Goal: Task Accomplishment & Management: Use online tool/utility

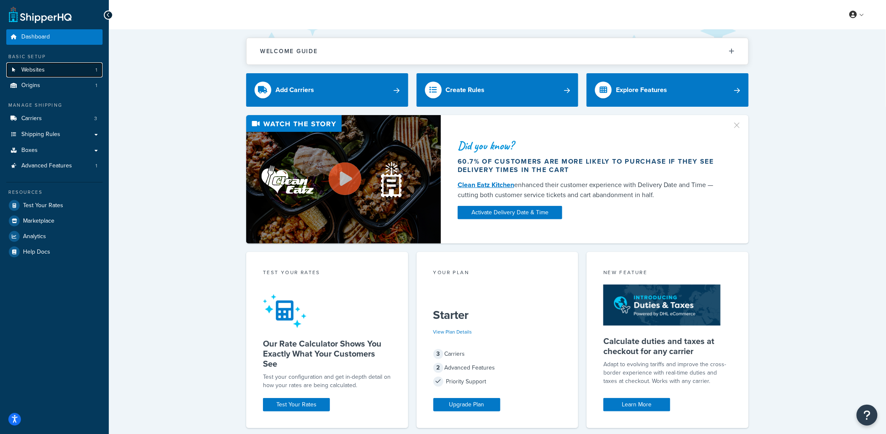
click at [53, 72] on link "Websites 1" at bounding box center [54, 70] width 96 height 16
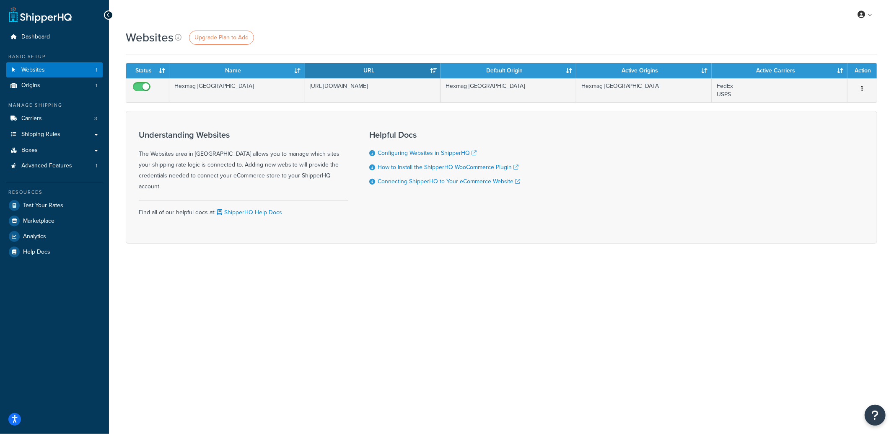
click at [69, 93] on ul "Dashboard Basic Setup Websites 1 Origins 1 Manage Shipping Carriers 3 Shipping …" at bounding box center [54, 144] width 96 height 230
click at [70, 90] on link "Origins 1" at bounding box center [54, 86] width 96 height 16
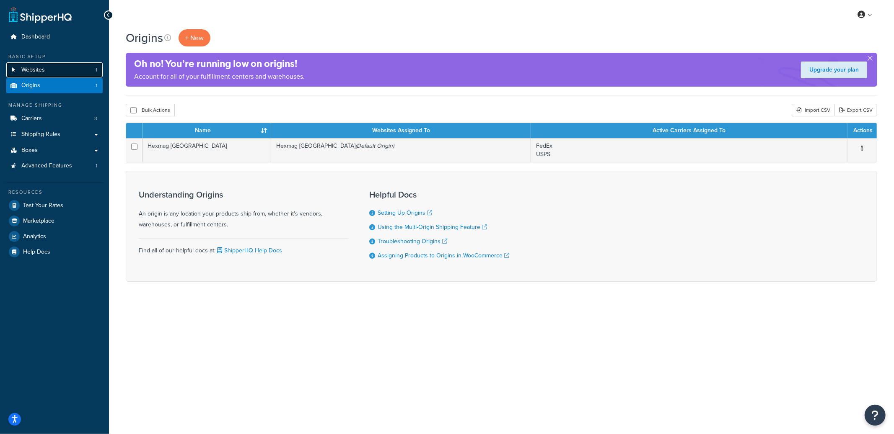
click at [71, 72] on link "Websites 1" at bounding box center [54, 70] width 96 height 16
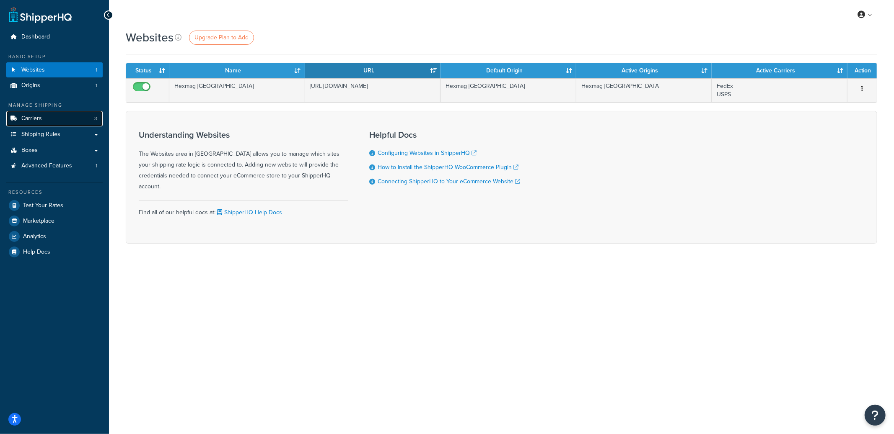
click at [55, 118] on link "Carriers 3" at bounding box center [54, 119] width 96 height 16
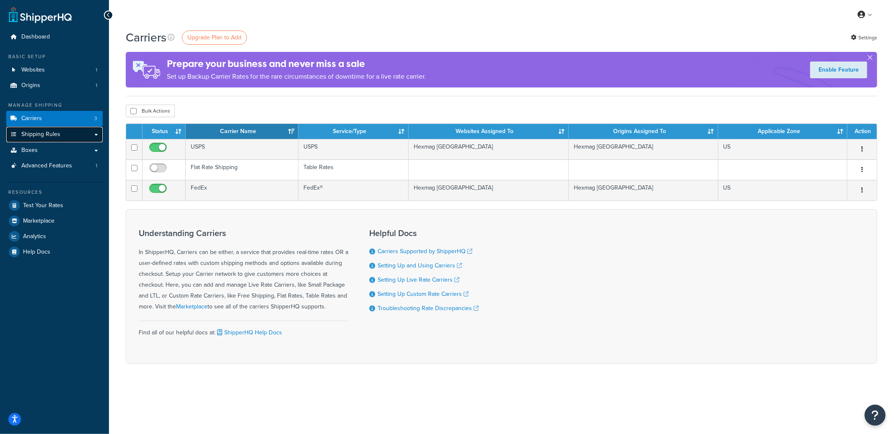
click at [65, 132] on link "Shipping Rules" at bounding box center [54, 135] width 96 height 16
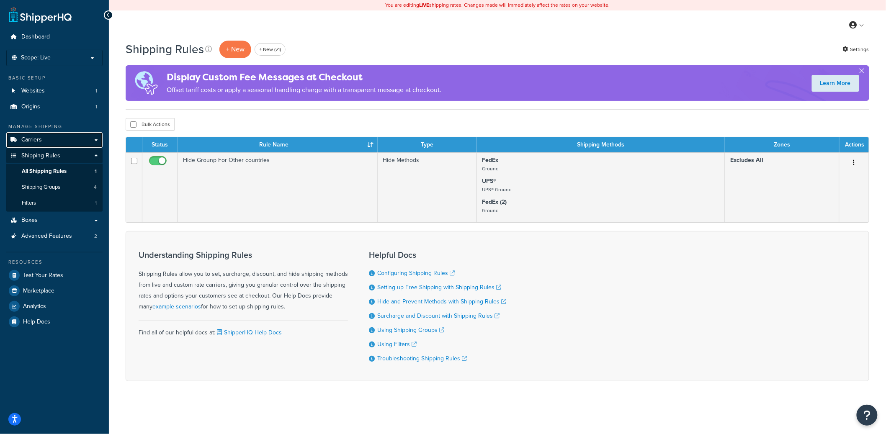
click at [42, 139] on link "Carriers" at bounding box center [54, 140] width 96 height 16
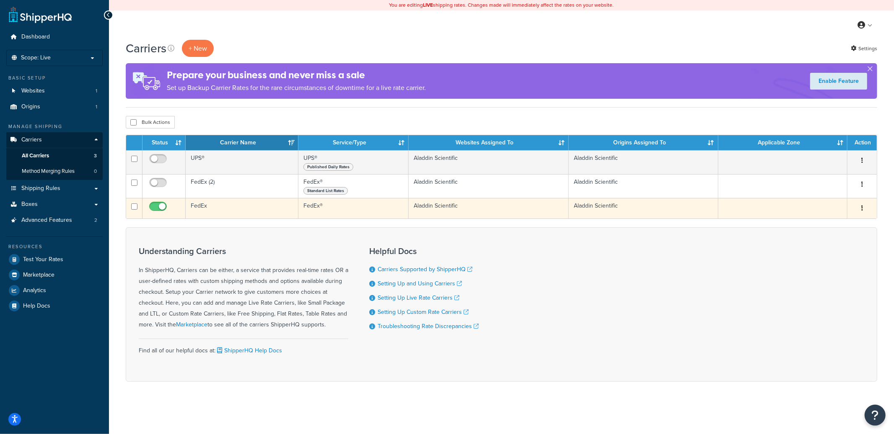
click at [231, 212] on td "FedEx" at bounding box center [242, 208] width 113 height 21
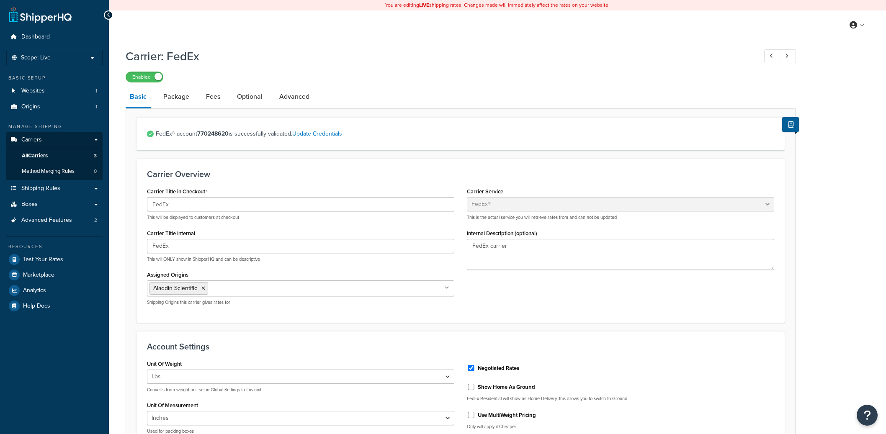
select select "fedEx"
select select "REGULAR_PICKUP"
select select "YOUR_PACKAGING"
click at [304, 100] on link "Advanced" at bounding box center [294, 97] width 39 height 20
select select "false"
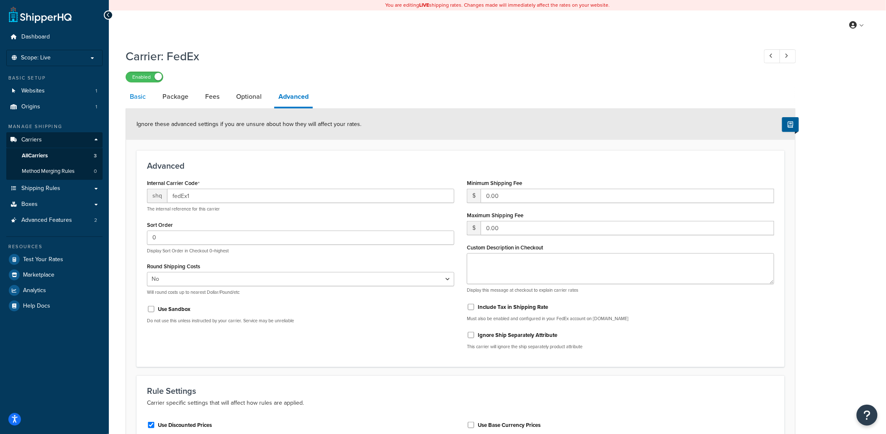
click at [139, 98] on link "Basic" at bounding box center [138, 97] width 24 height 20
select select "fedEx"
select select "REGULAR_PICKUP"
select select "YOUR_PACKAGING"
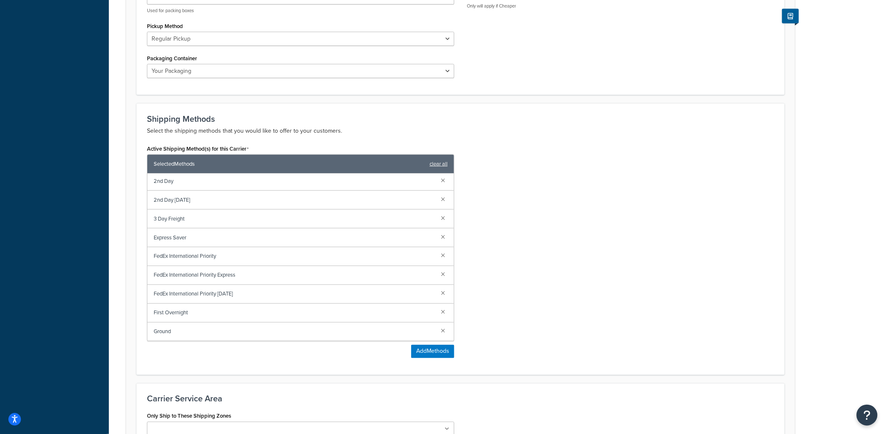
scroll to position [134, 0]
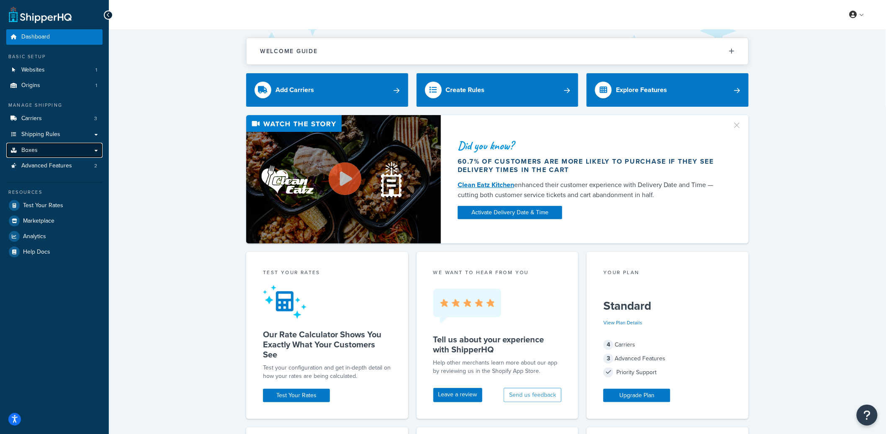
click at [76, 149] on link "Boxes" at bounding box center [54, 151] width 96 height 16
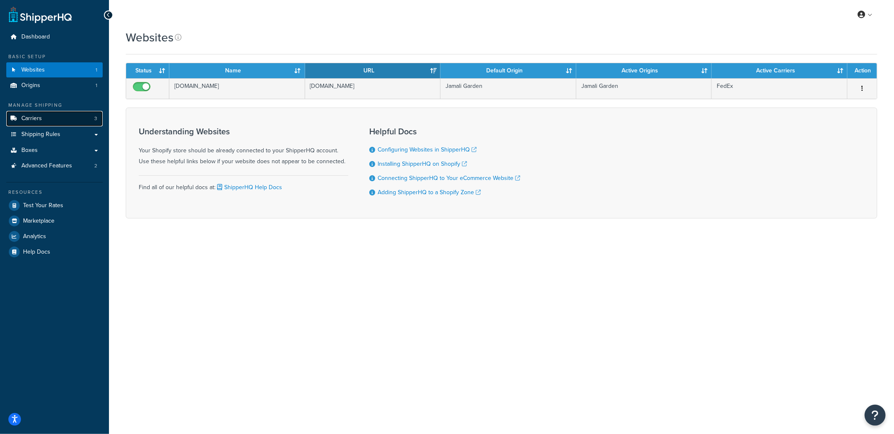
click at [70, 120] on link "Carriers 3" at bounding box center [54, 119] width 96 height 16
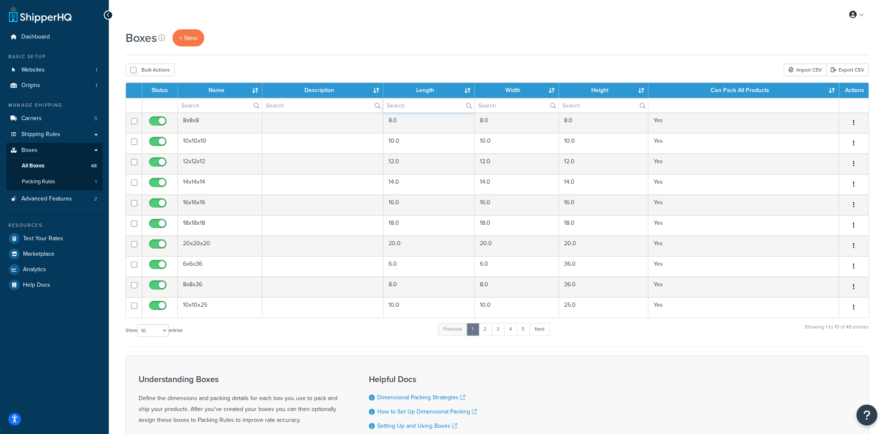
click at [434, 108] on input "text" at bounding box center [429, 105] width 91 height 14
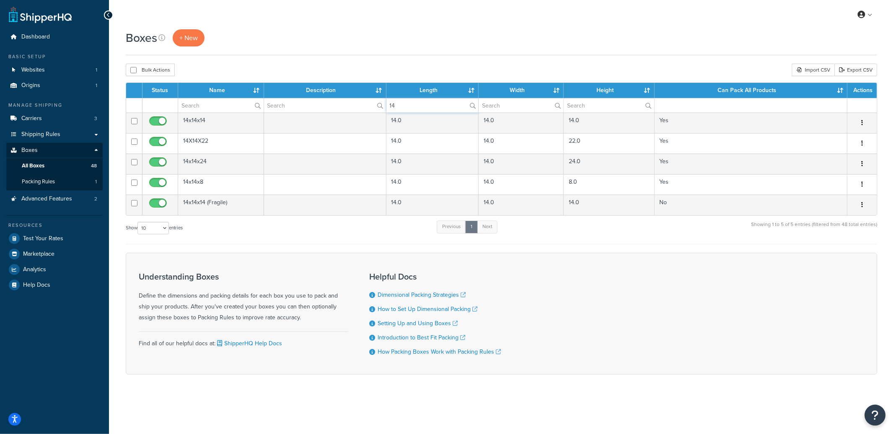
type input "14"
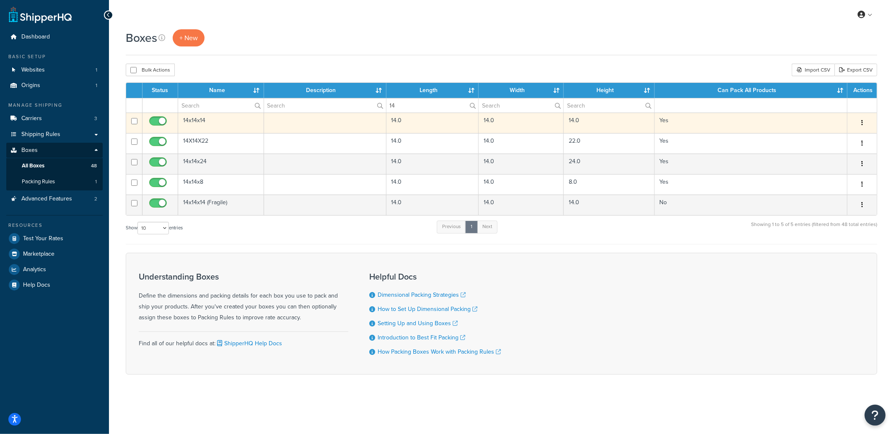
click at [220, 126] on td "14x14x14" at bounding box center [221, 123] width 86 height 21
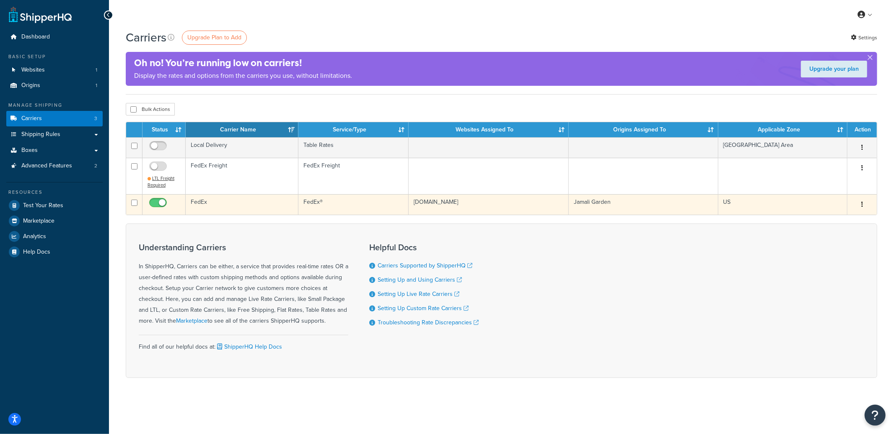
click at [332, 205] on td "FedEx®" at bounding box center [353, 204] width 110 height 21
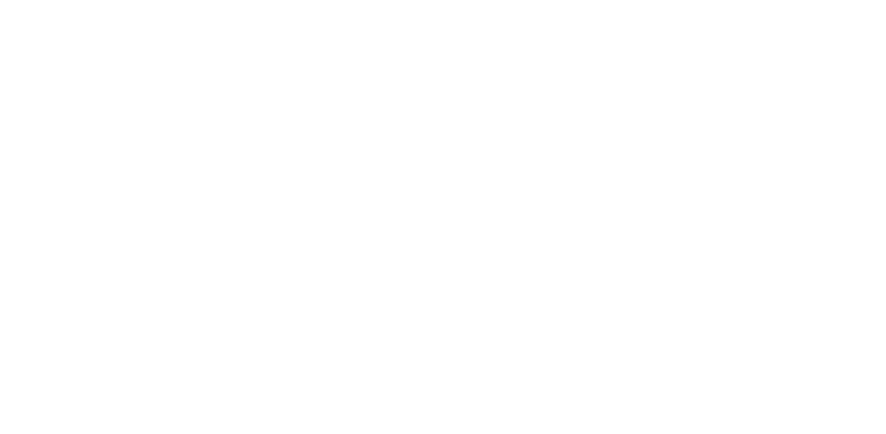
select select "fedEx"
select select "REGULAR_PICKUP"
select select "YOUR_PACKAGING"
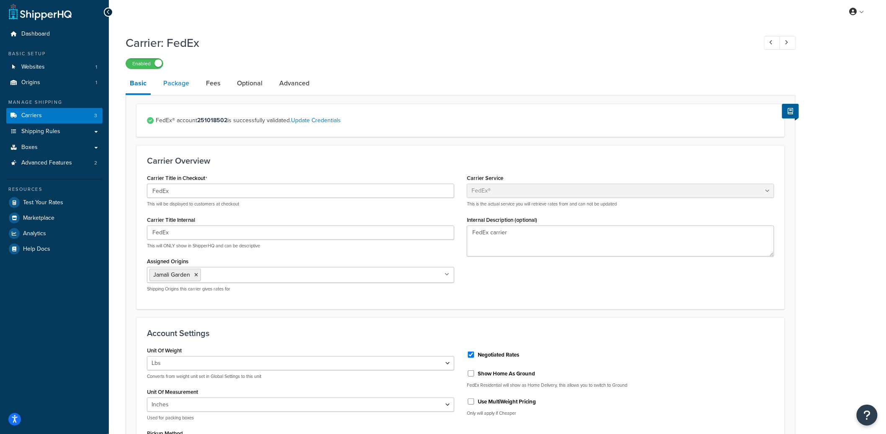
scroll to position [3, 0]
click at [171, 85] on link "Package" at bounding box center [176, 83] width 34 height 20
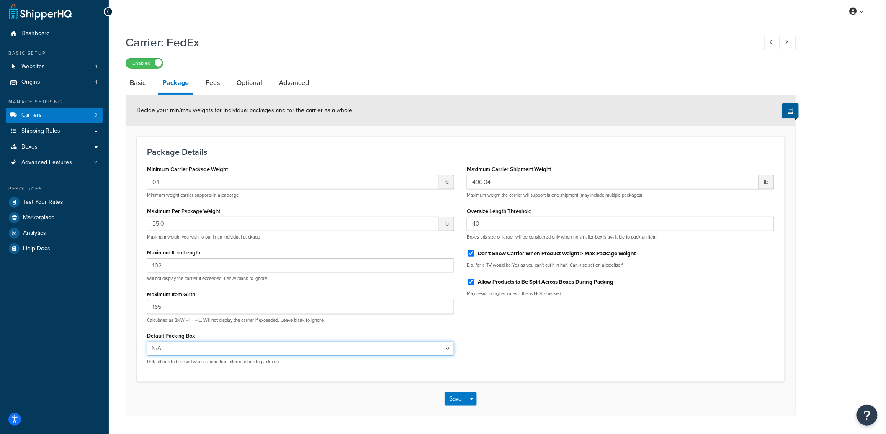
click at [312, 346] on select "N/A 14x14x14 (Fragile)" at bounding box center [300, 349] width 307 height 14
click at [147, 342] on select "N/A 14x14x14 (Fragile)" at bounding box center [300, 349] width 307 height 14
click at [291, 346] on select "N/A 14x14x14 (Fragile)" at bounding box center [300, 349] width 307 height 14
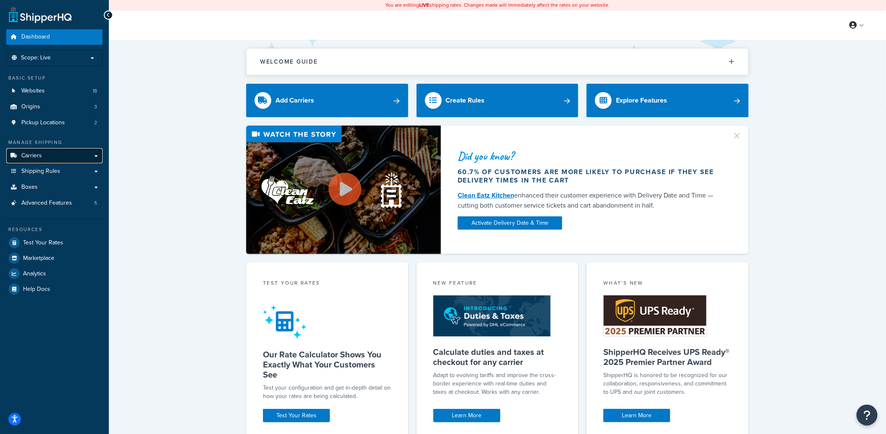
click at [43, 153] on link "Carriers" at bounding box center [54, 156] width 96 height 16
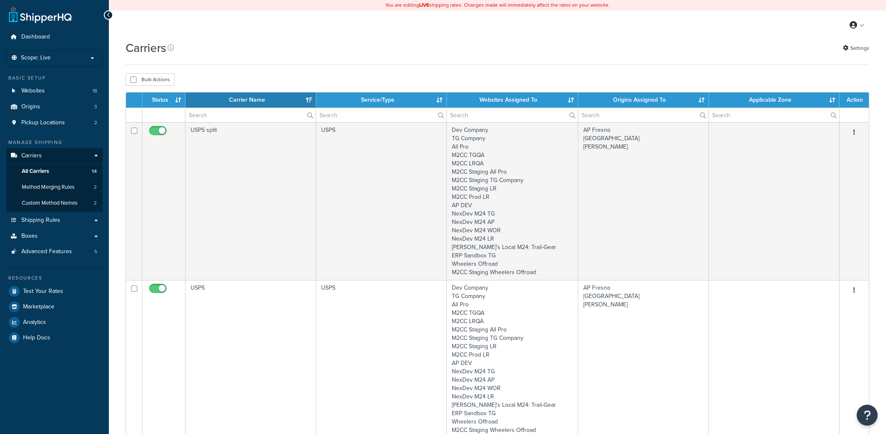
select select "15"
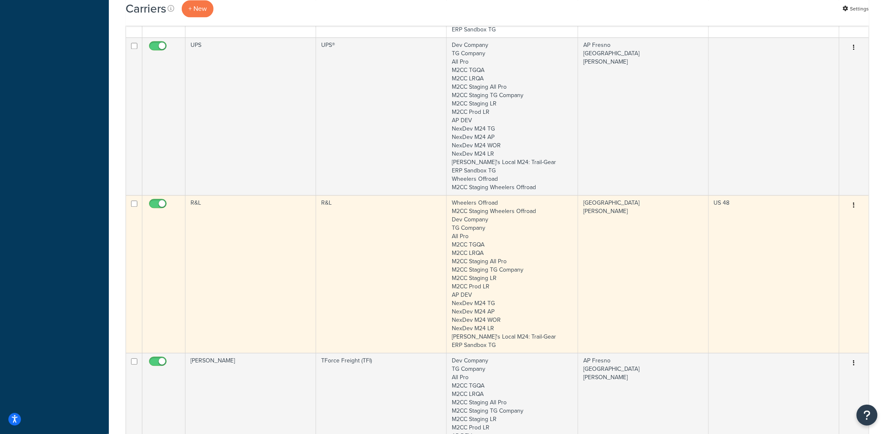
scroll to position [701, 0]
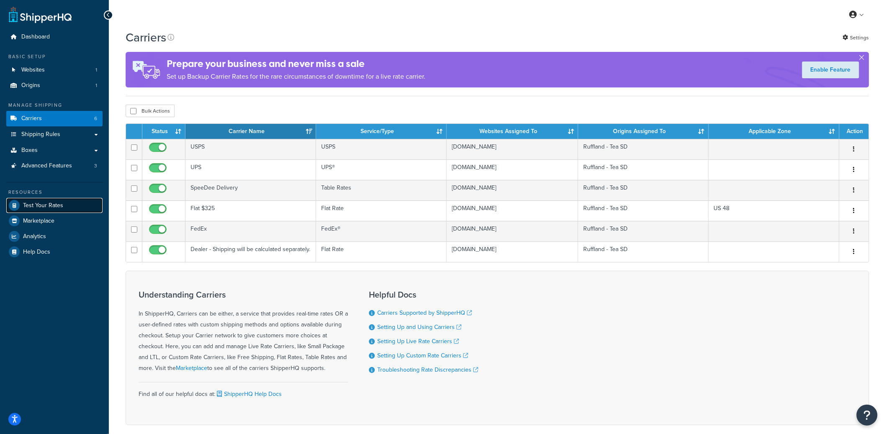
click at [61, 198] on link "Test Your Rates" at bounding box center [54, 205] width 96 height 15
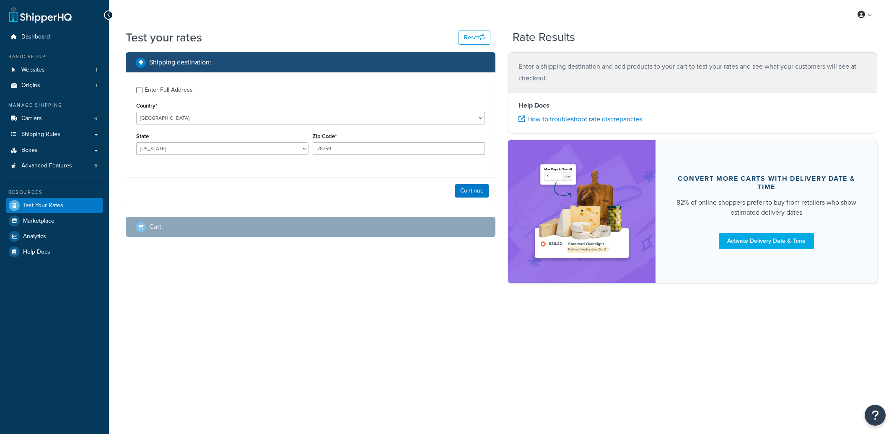
select select "[GEOGRAPHIC_DATA]"
click at [179, 95] on div "Enter Full Address" at bounding box center [169, 90] width 48 height 12
click at [142, 93] on input "Enter Full Address" at bounding box center [139, 90] width 6 height 6
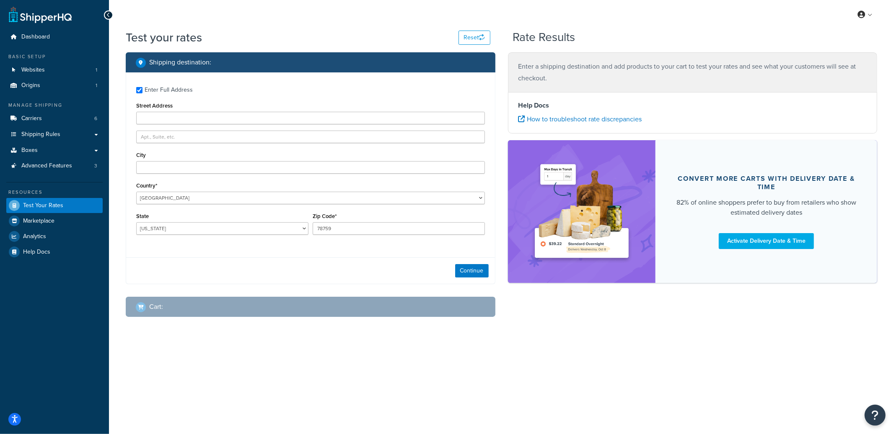
click at [178, 92] on div "Enter Full Address" at bounding box center [169, 90] width 48 height 12
click at [142, 92] on input "Enter Full Address" at bounding box center [139, 90] width 6 height 6
checkbox input "false"
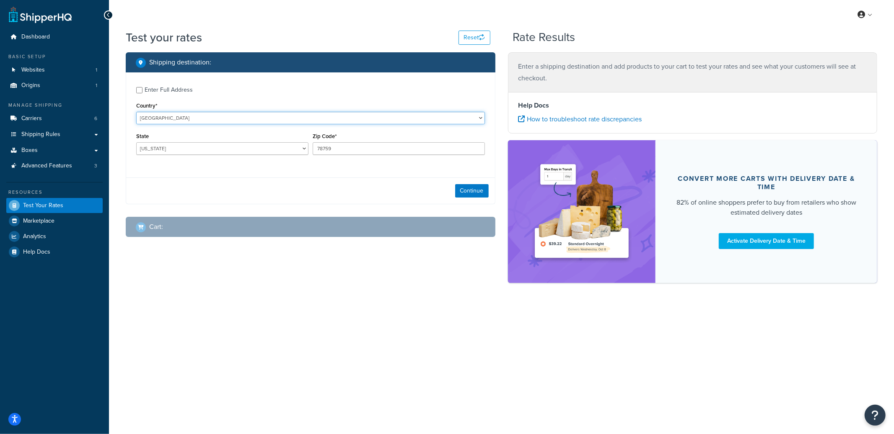
click at [165, 117] on select "United States United Kingdom Afghanistan Åland Islands Albania Algeria American…" at bounding box center [310, 118] width 349 height 13
select select "GB"
click at [136, 112] on select "United States United Kingdom Afghanistan Åland Islands Albania Algeria American…" at bounding box center [310, 118] width 349 height 13
type input "TX"
click at [336, 147] on input "78759" at bounding box center [399, 148] width 172 height 13
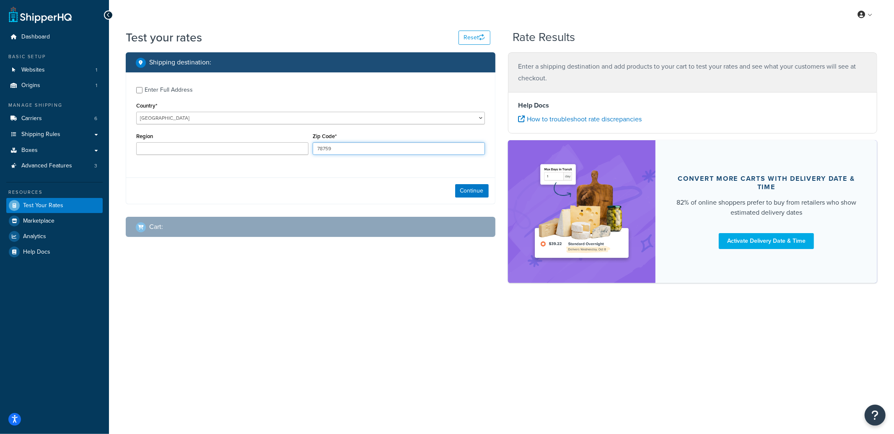
click at [336, 147] on input "78759" at bounding box center [399, 148] width 172 height 13
paste input "EX8"
type input "EX8"
click at [476, 193] on button "Continue" at bounding box center [472, 190] width 34 height 13
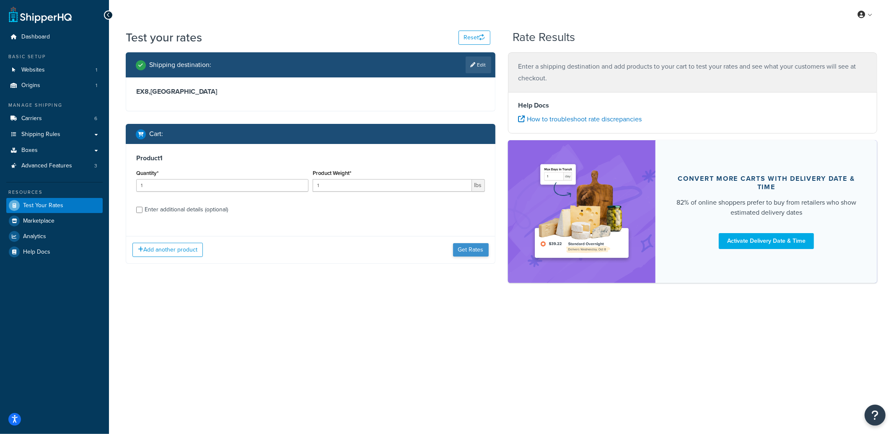
click at [462, 244] on div "Add another product Get Rates" at bounding box center [310, 249] width 369 height 27
click at [462, 247] on button "Get Rates" at bounding box center [471, 249] width 36 height 13
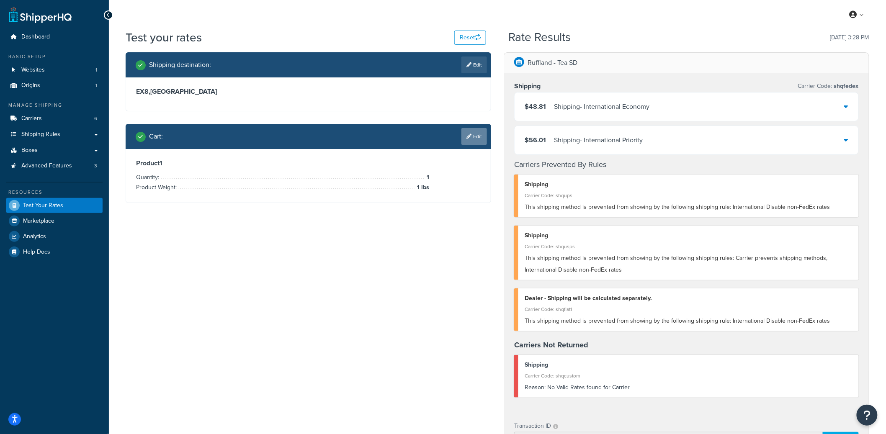
click at [480, 132] on link "Edit" at bounding box center [475, 136] width 26 height 17
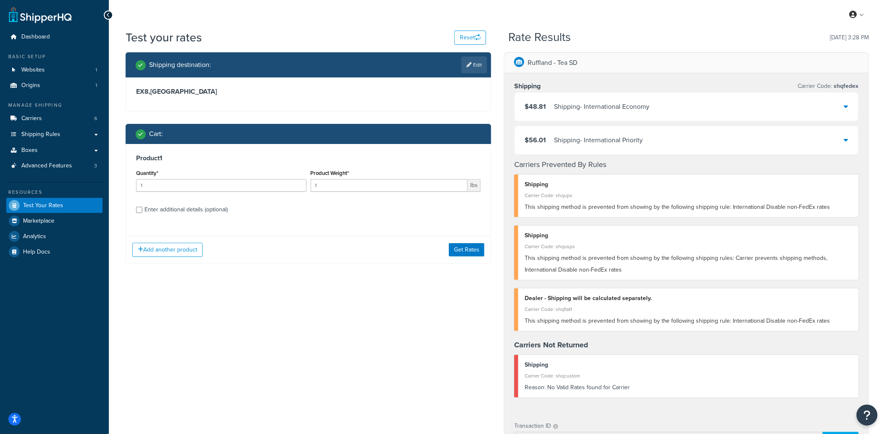
click at [161, 211] on div "Enter additional details (optional)" at bounding box center [186, 210] width 83 height 12
click at [142, 211] on input "Enter additional details (optional)" at bounding box center [139, 210] width 6 height 6
checkbox input "true"
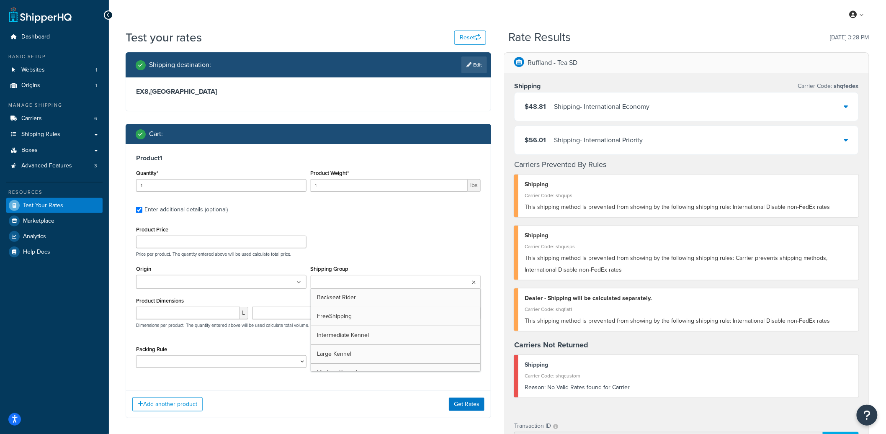
click at [345, 277] on ul at bounding box center [396, 282] width 171 height 14
click at [459, 403] on button "Get Rates" at bounding box center [467, 407] width 36 height 13
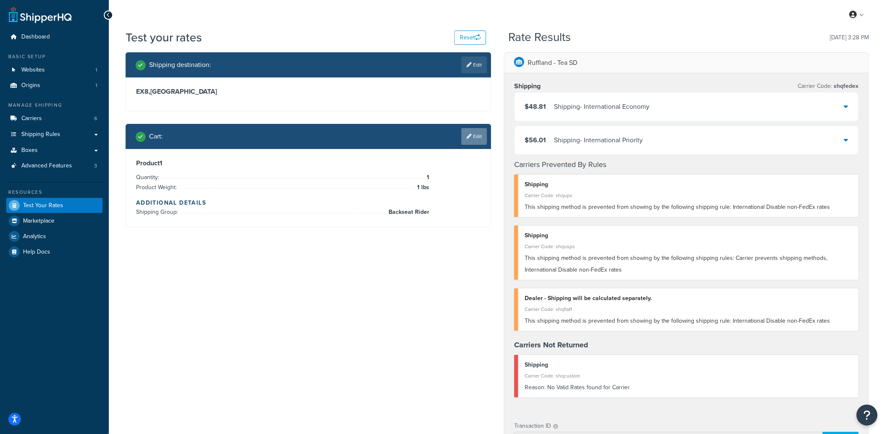
click at [479, 137] on link "Edit" at bounding box center [475, 136] width 26 height 17
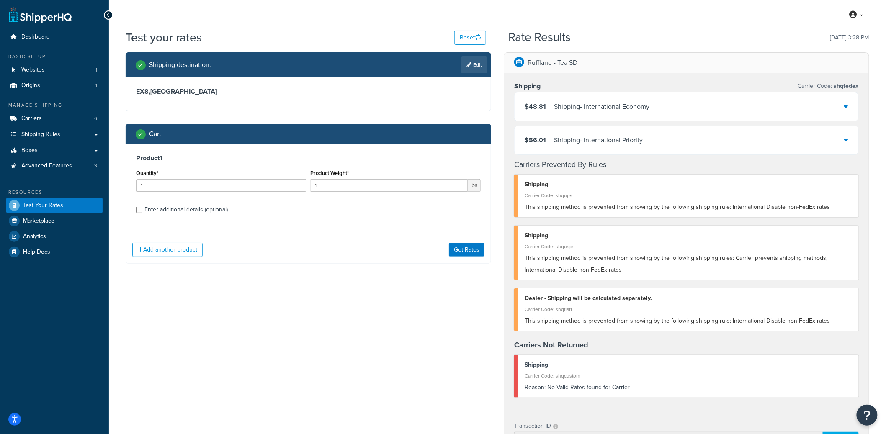
click at [203, 214] on div "Enter additional details (optional)" at bounding box center [186, 210] width 83 height 12
click at [142, 213] on input "Enter additional details (optional)" at bounding box center [139, 210] width 6 height 6
checkbox input "true"
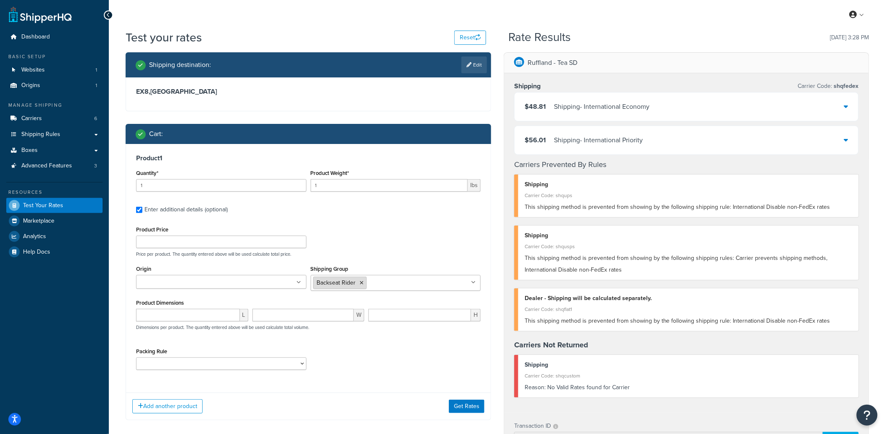
click at [361, 283] on icon at bounding box center [362, 283] width 4 height 5
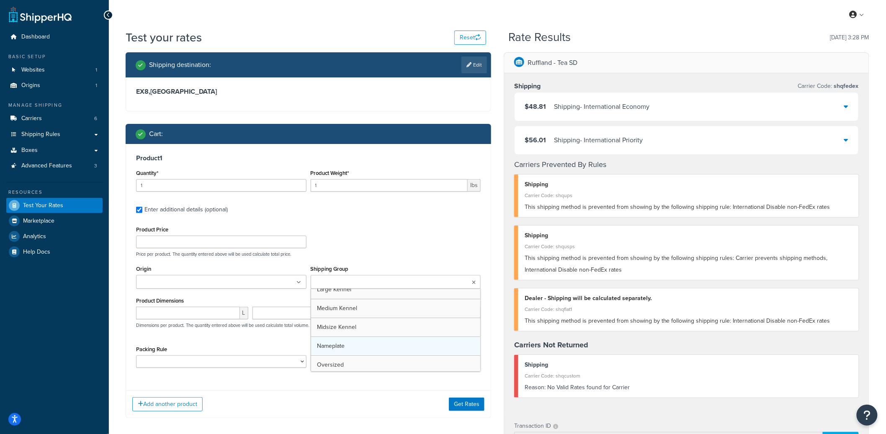
scroll to position [65, 0]
click at [467, 407] on button "Get Rates" at bounding box center [467, 407] width 36 height 13
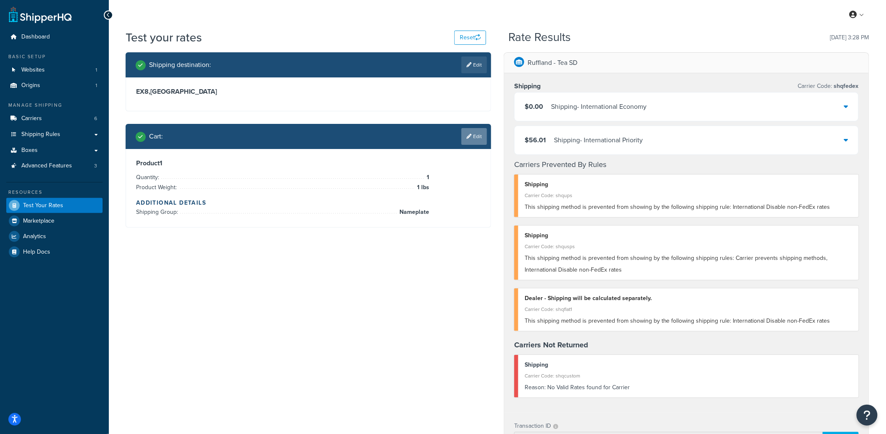
click at [469, 141] on link "Edit" at bounding box center [475, 136] width 26 height 17
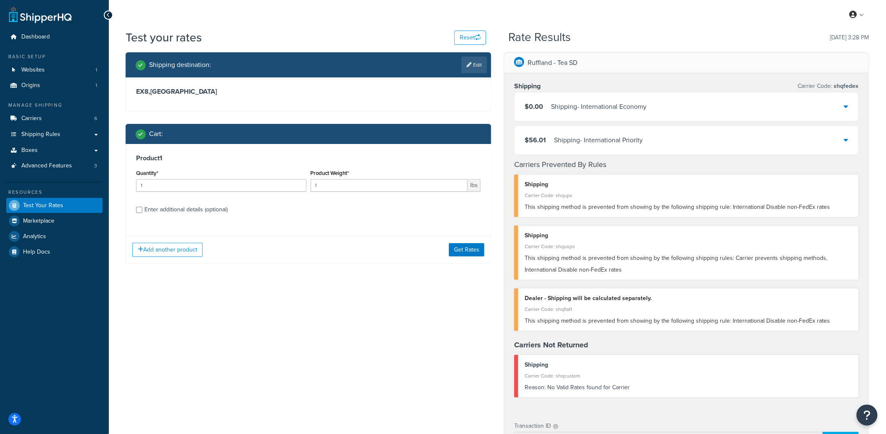
click at [208, 207] on div "Enter additional details (optional)" at bounding box center [186, 210] width 83 height 12
click at [142, 207] on input "Enter additional details (optional)" at bounding box center [139, 210] width 6 height 6
checkbox input "true"
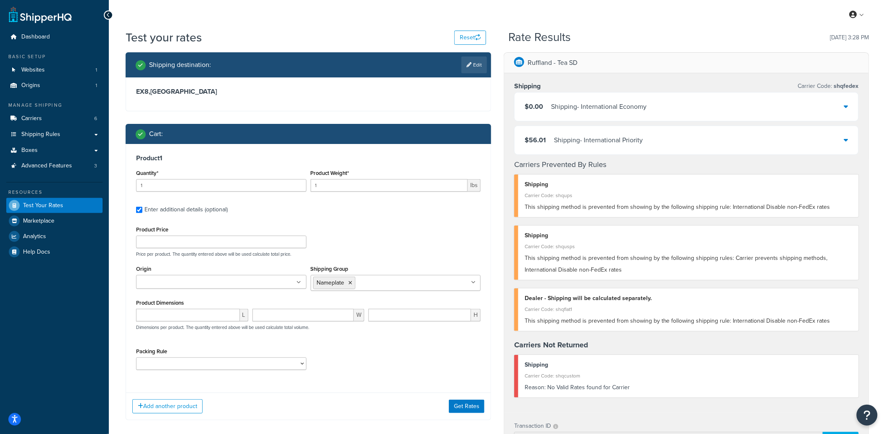
click at [663, 110] on div "$0.00 Shipping - International Economy" at bounding box center [687, 107] width 344 height 28
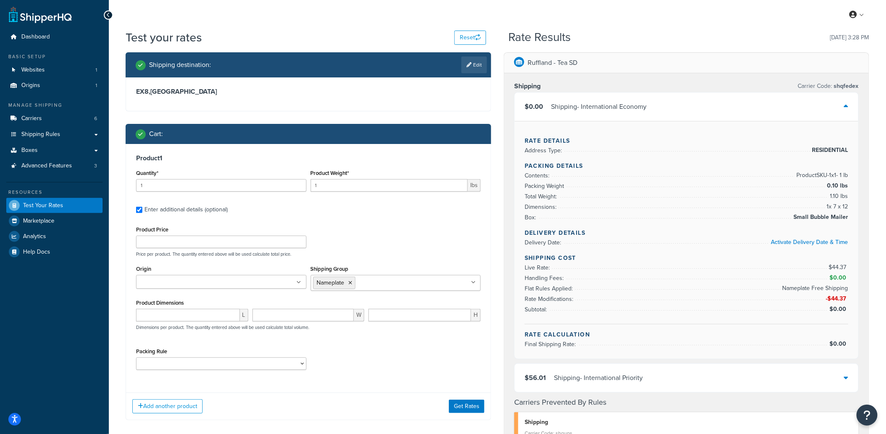
click at [663, 110] on div "$0.00 Shipping - International Economy" at bounding box center [687, 107] width 344 height 28
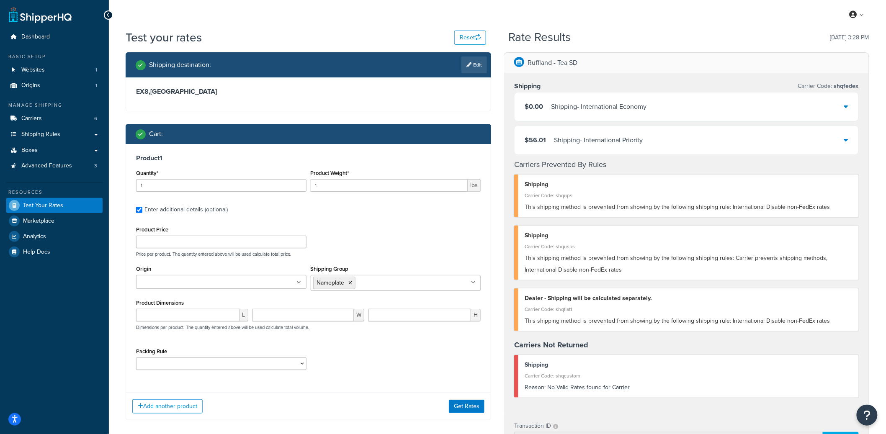
click at [593, 151] on div "$56.01 Shipping - International Priority" at bounding box center [687, 140] width 344 height 28
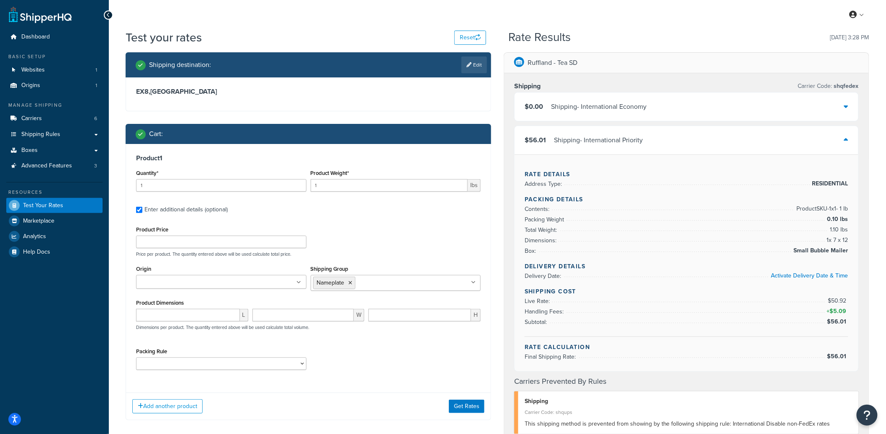
click at [594, 149] on div "$56.01 Shipping - International Priority" at bounding box center [687, 140] width 344 height 28
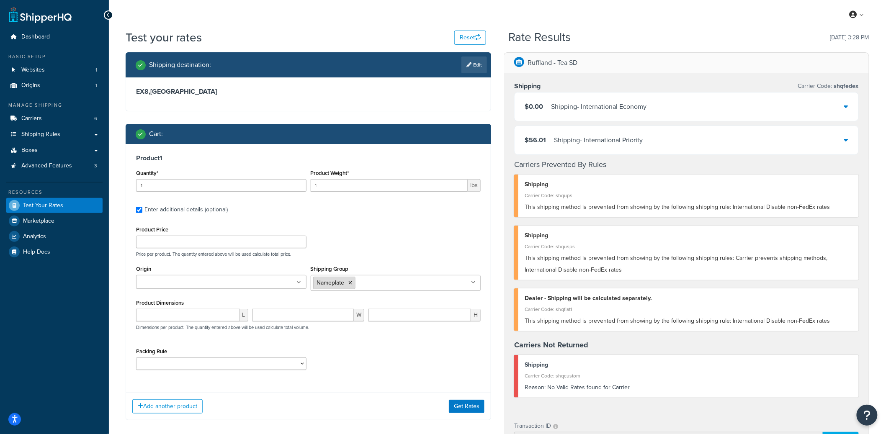
click at [351, 283] on icon at bounding box center [351, 283] width 4 height 5
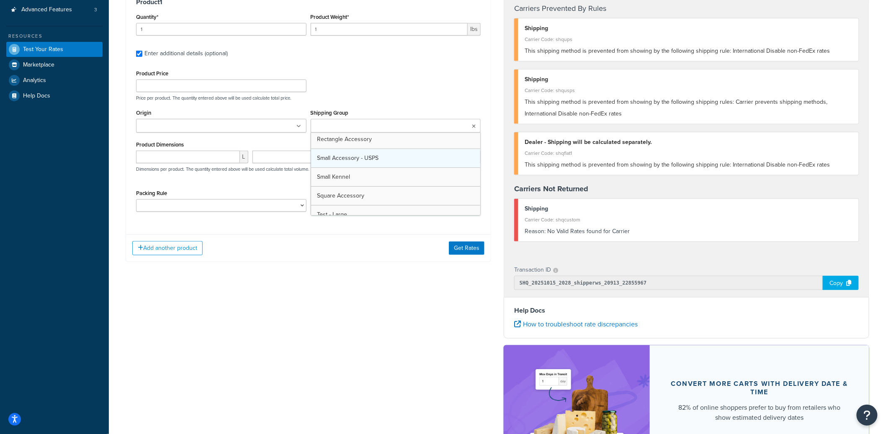
scroll to position [153, 0]
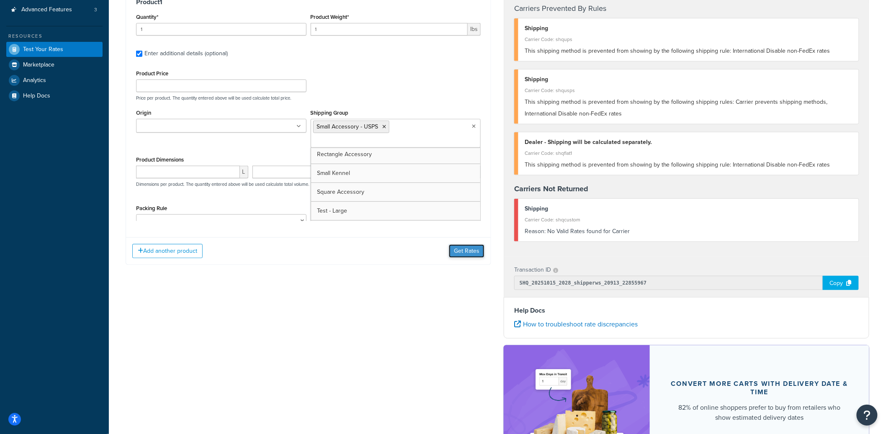
click at [460, 248] on button "Get Rates" at bounding box center [467, 251] width 36 height 13
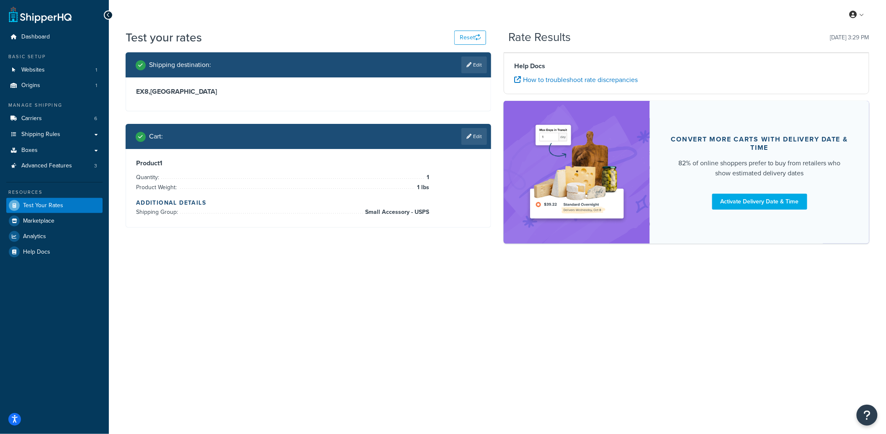
scroll to position [0, 0]
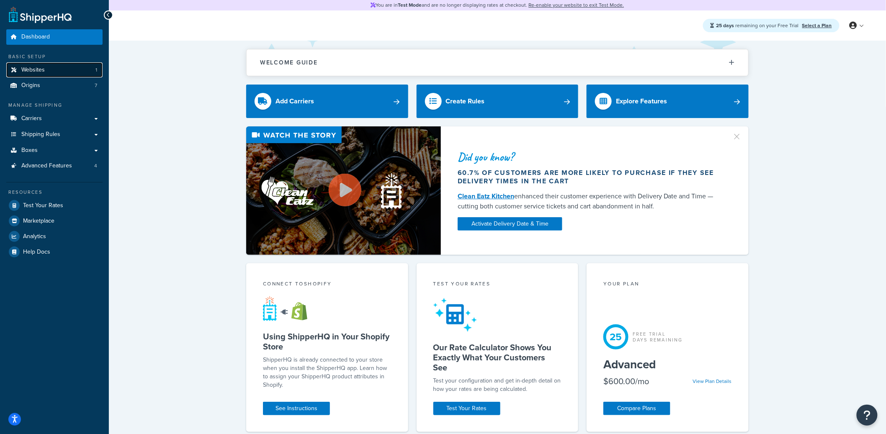
click at [85, 73] on link "Websites 1" at bounding box center [54, 70] width 96 height 16
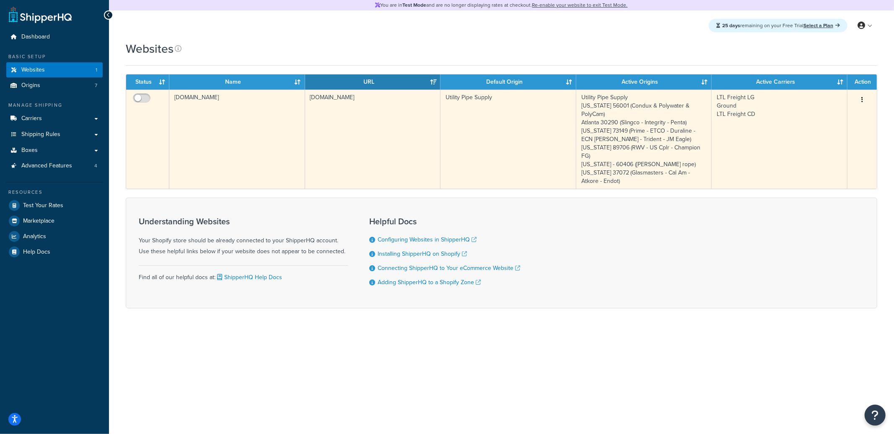
click at [356, 140] on td "utilitypipesupply.myshopify.com" at bounding box center [373, 139] width 136 height 99
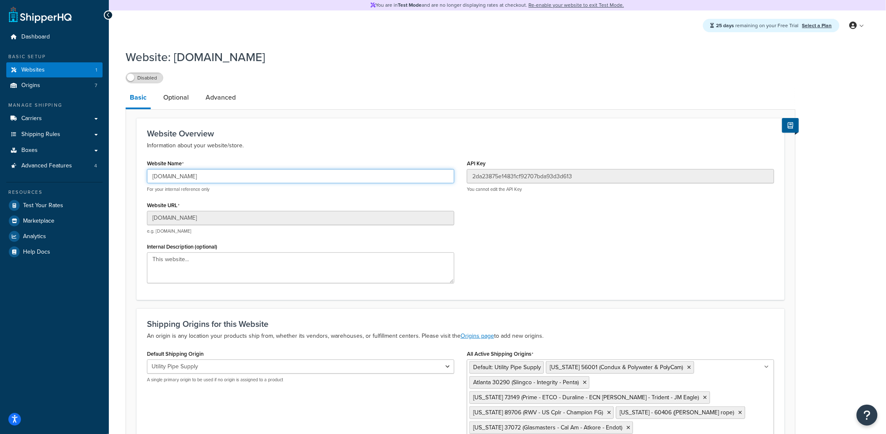
click at [174, 179] on input "utilitypipesupply.myshopify.com" at bounding box center [300, 176] width 307 height 14
click at [209, 176] on input "utilitypipesupply.myshopify.com" at bounding box center [300, 176] width 307 height 14
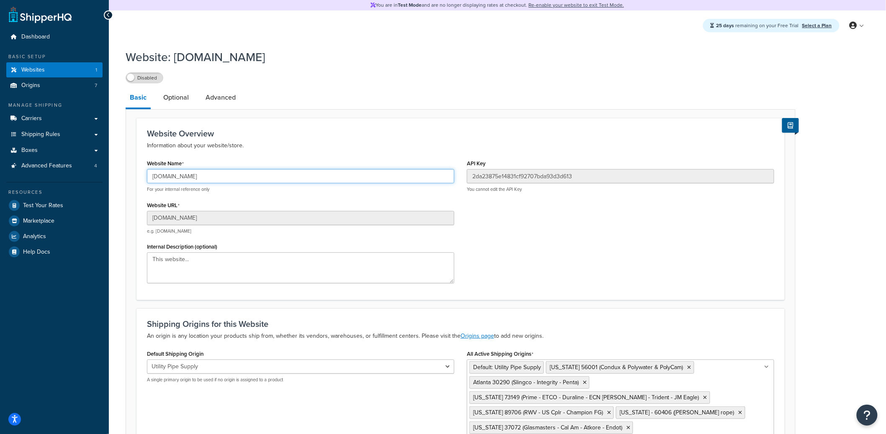
click at [209, 176] on input "utilitypipesupply.myshopify.com" at bounding box center [300, 176] width 307 height 14
click at [201, 178] on input "utilitypipesupply.myshopify.com" at bounding box center [300, 176] width 307 height 14
click at [175, 98] on link "Optional" at bounding box center [176, 98] width 34 height 20
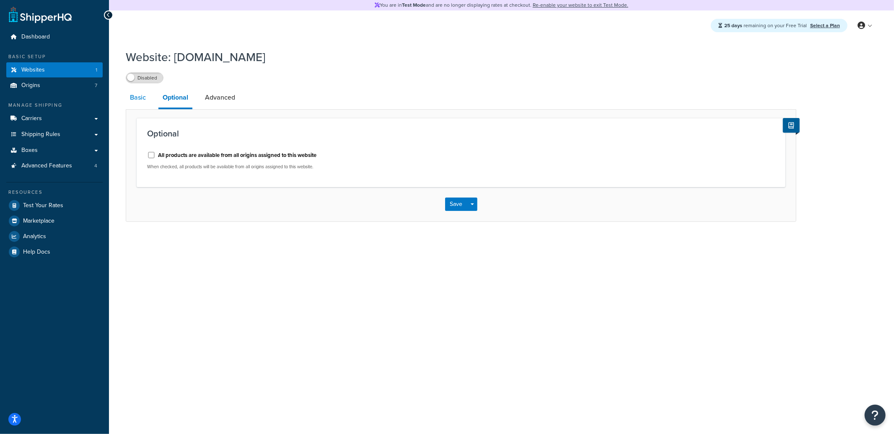
click at [145, 100] on link "Basic" at bounding box center [138, 98] width 24 height 20
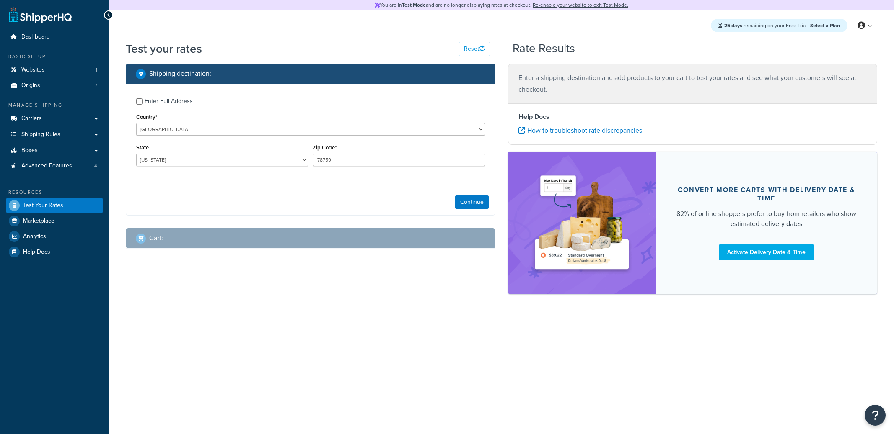
select select "[GEOGRAPHIC_DATA]"
checkbox input "true"
type input "60126"
select select "IL"
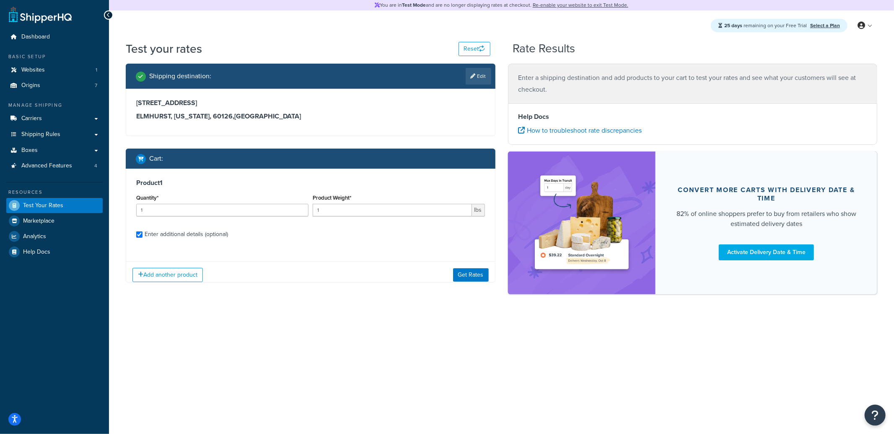
checkbox input "true"
type input "20"
type input "0.5005"
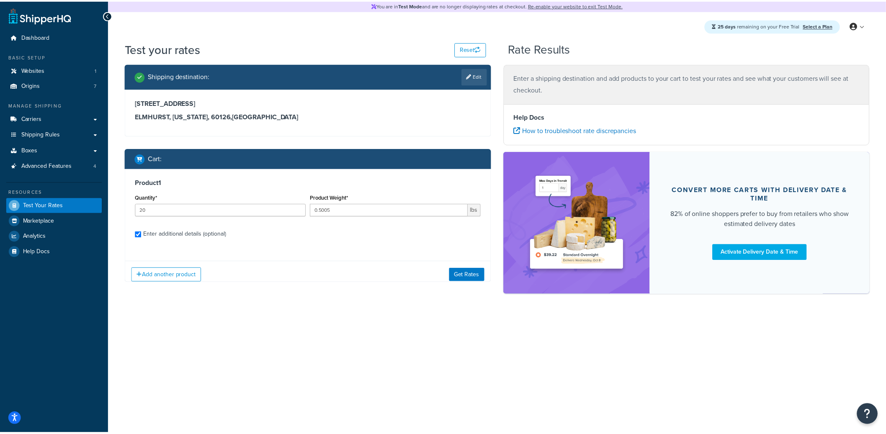
scroll to position [80, 0]
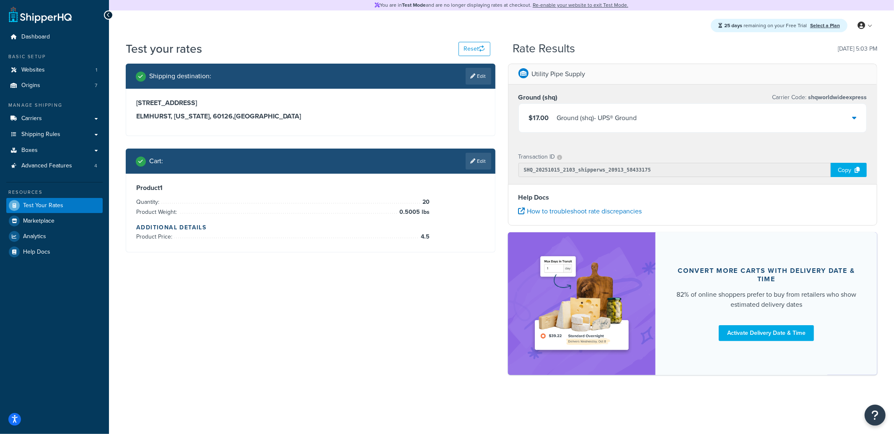
click at [659, 116] on div "$17.00 Ground (shq) - UPS® Ground" at bounding box center [693, 118] width 348 height 28
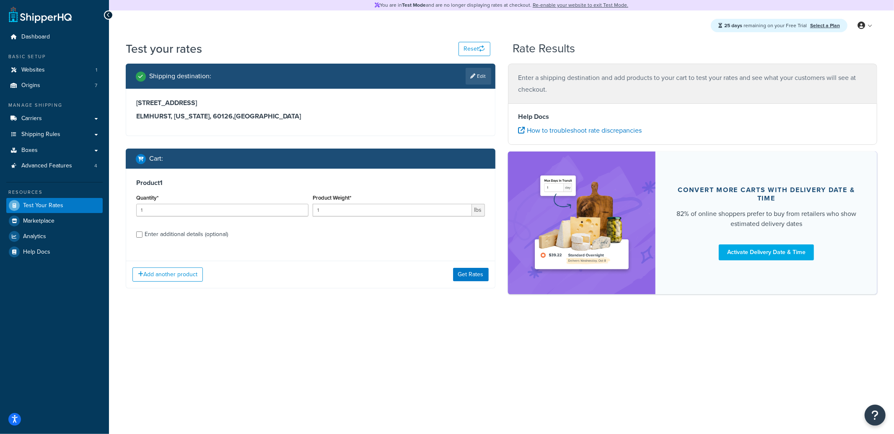
click at [173, 236] on div "Enter additional details (optional)" at bounding box center [186, 235] width 83 height 12
click at [142, 236] on input "Enter additional details (optional)" at bounding box center [139, 235] width 6 height 6
checkbox input "true"
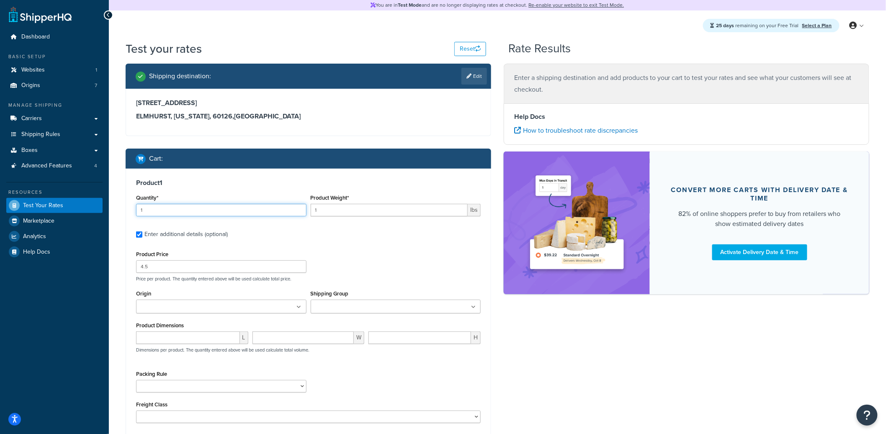
drag, startPoint x: 178, startPoint y: 209, endPoint x: 129, endPoint y: 210, distance: 49.4
click at [129, 210] on div "Product 1 Quantity* 1 Product Weight* 1 lbs Enter additional details (optional)…" at bounding box center [308, 304] width 365 height 271
type input "20"
type input "0.5"
click at [157, 310] on input "Origin" at bounding box center [176, 307] width 74 height 9
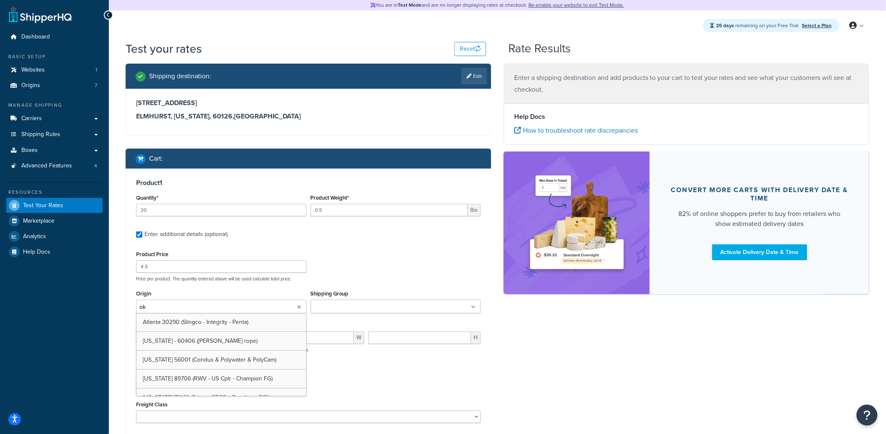
type input "okl"
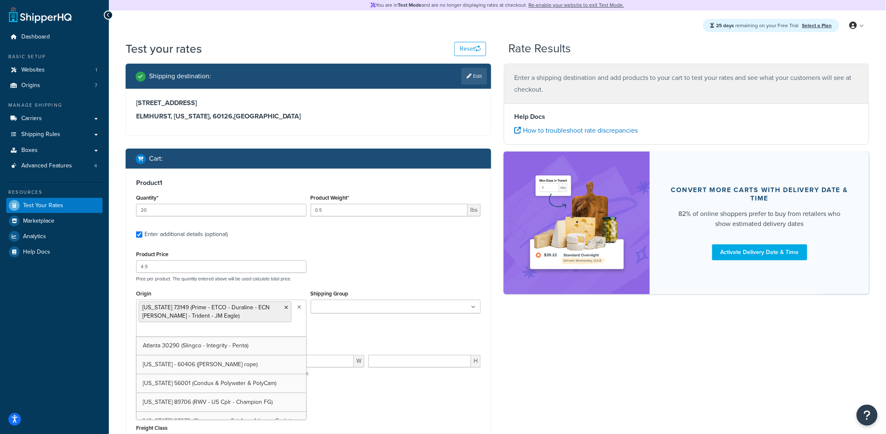
click at [383, 250] on div "Product Price 4.5 Price per product. The quantity entered above will be used ca…" at bounding box center [308, 265] width 349 height 33
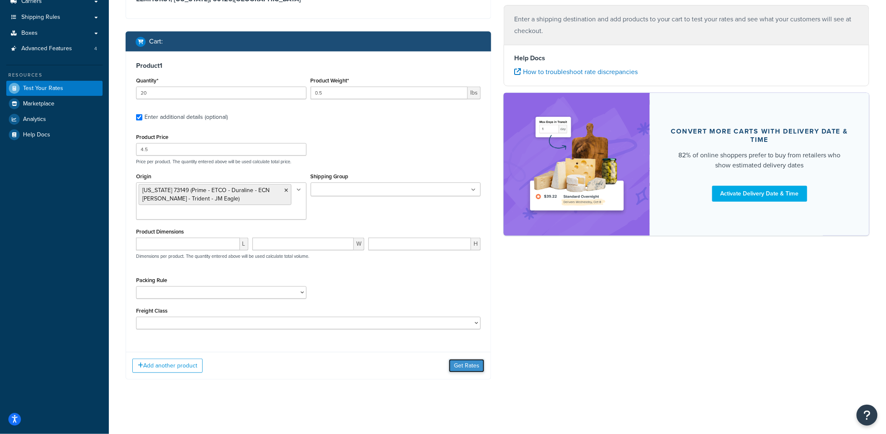
click at [468, 362] on button "Get Rates" at bounding box center [467, 365] width 36 height 13
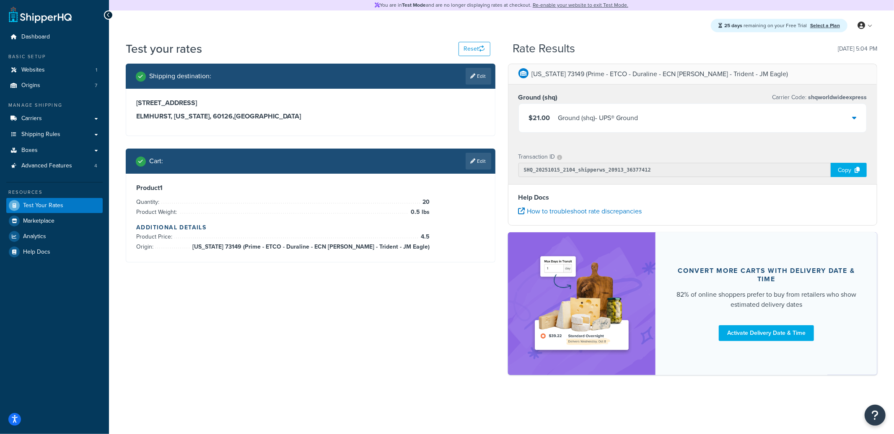
click at [604, 125] on div "$21.00 Ground (shq) - UPS® Ground" at bounding box center [693, 118] width 348 height 28
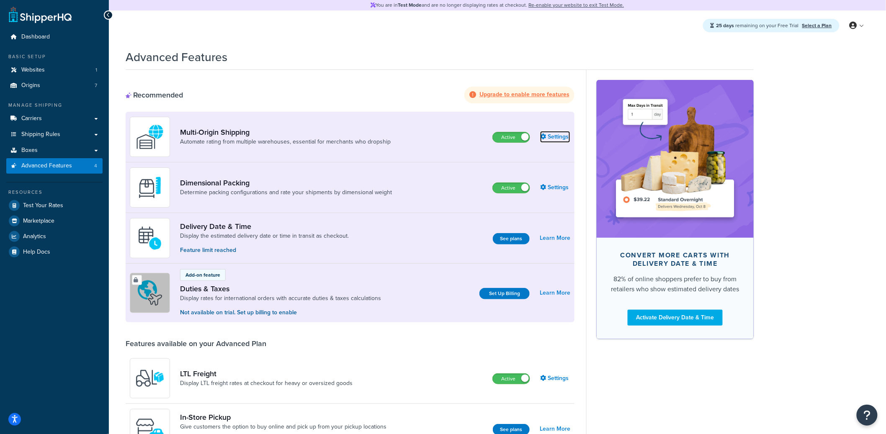
click at [566, 135] on link "Settings" at bounding box center [555, 137] width 30 height 12
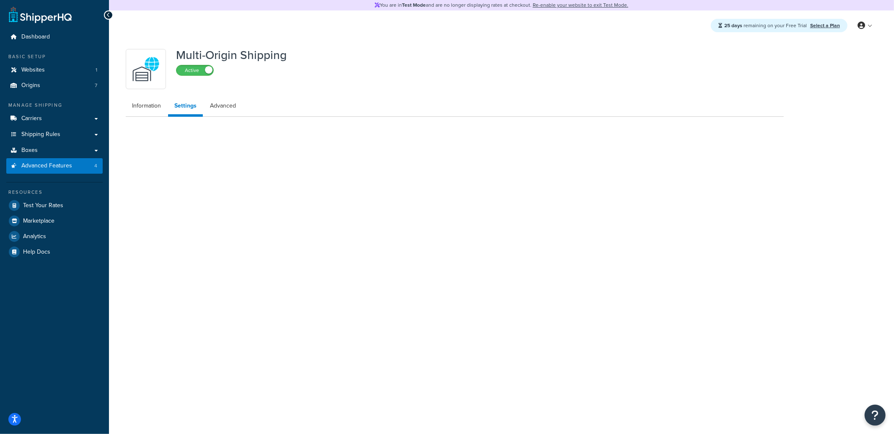
select select "false"
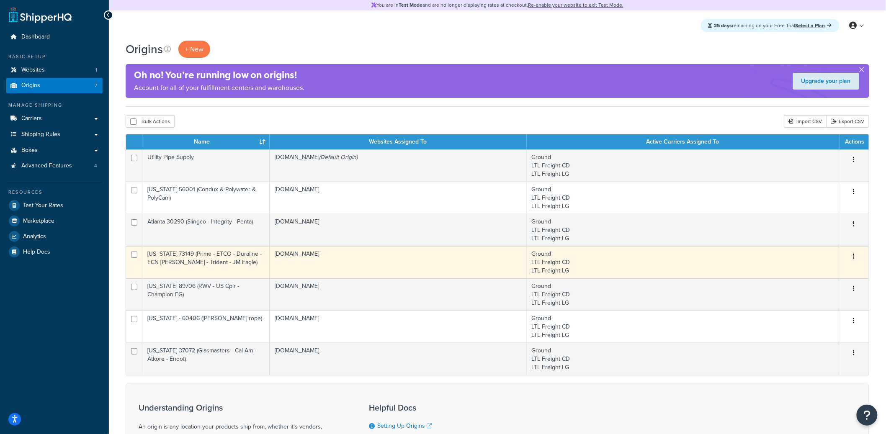
click at [855, 258] on icon "button" at bounding box center [855, 256] width 2 height 6
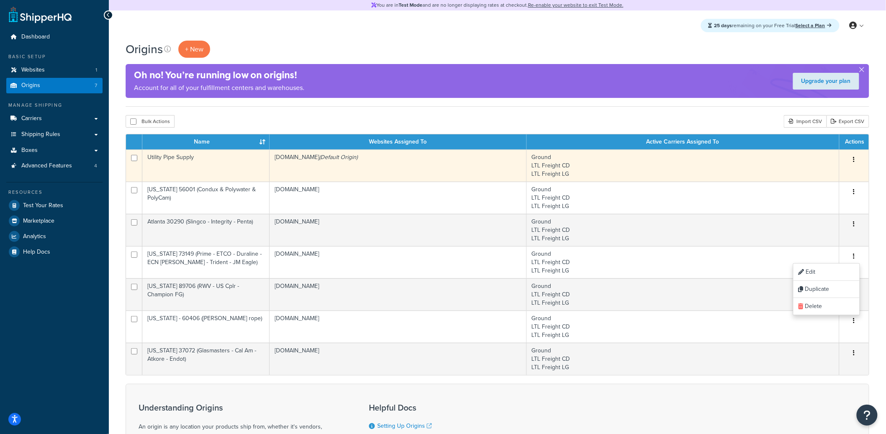
click at [233, 168] on td "Utility Pipe Supply" at bounding box center [205, 166] width 127 height 32
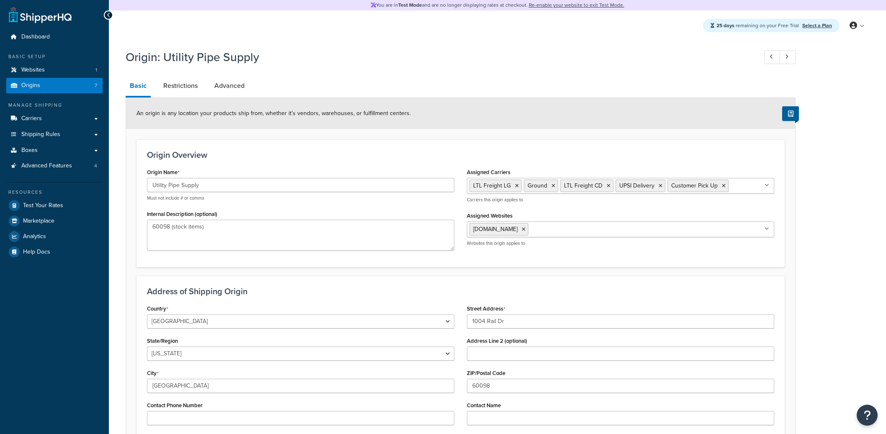
select select "13"
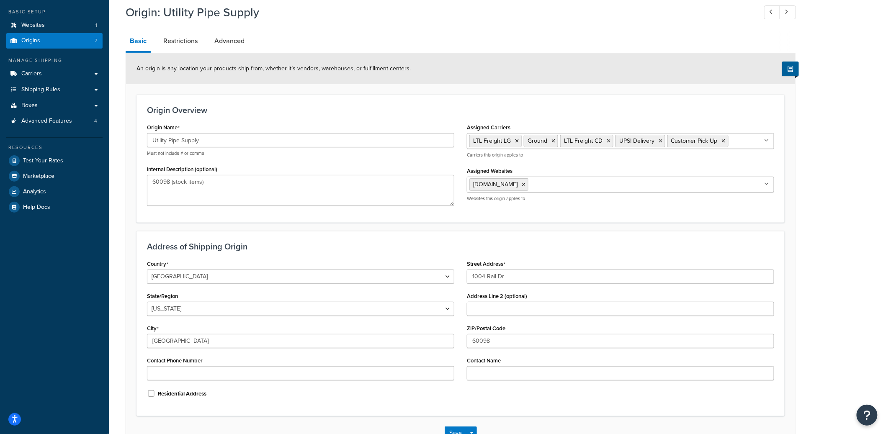
scroll to position [48, 0]
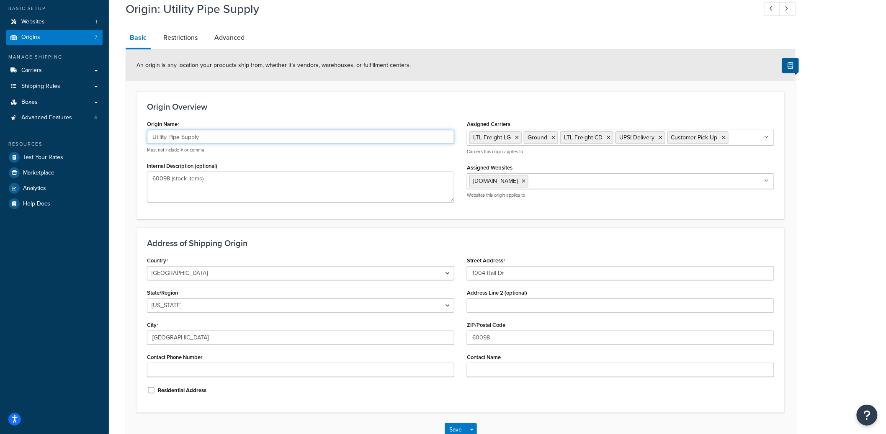
click at [164, 137] on input "Utility Pipe Supply" at bounding box center [300, 137] width 307 height 14
click at [491, 274] on input "1004 Rail Dr" at bounding box center [620, 273] width 307 height 14
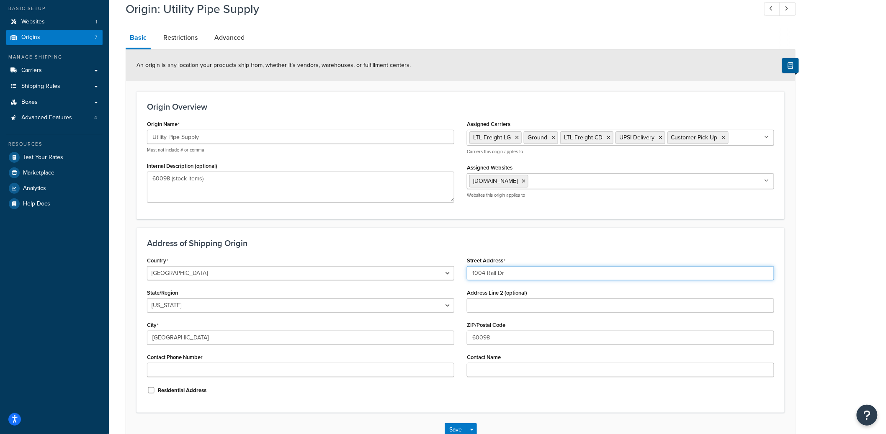
click at [491, 274] on input "1004 Rail Dr" at bounding box center [620, 273] width 307 height 14
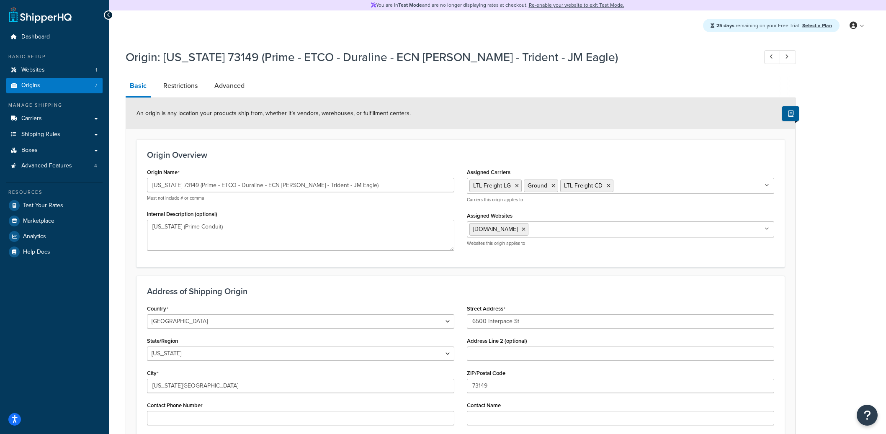
select select "36"
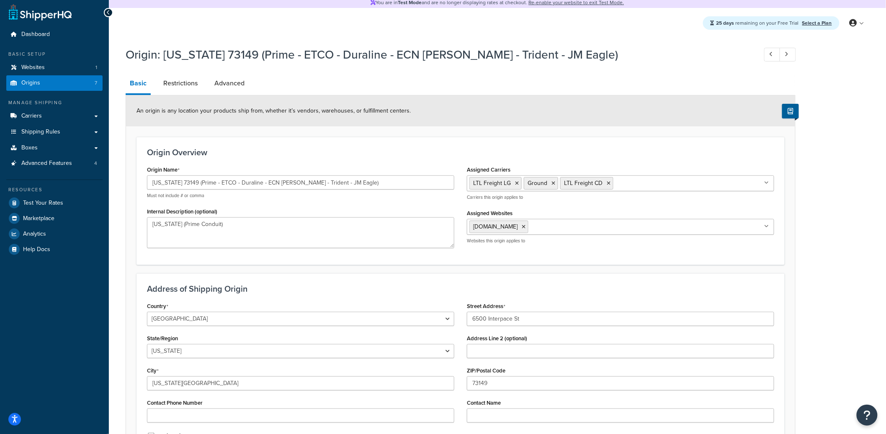
scroll to position [31, 0]
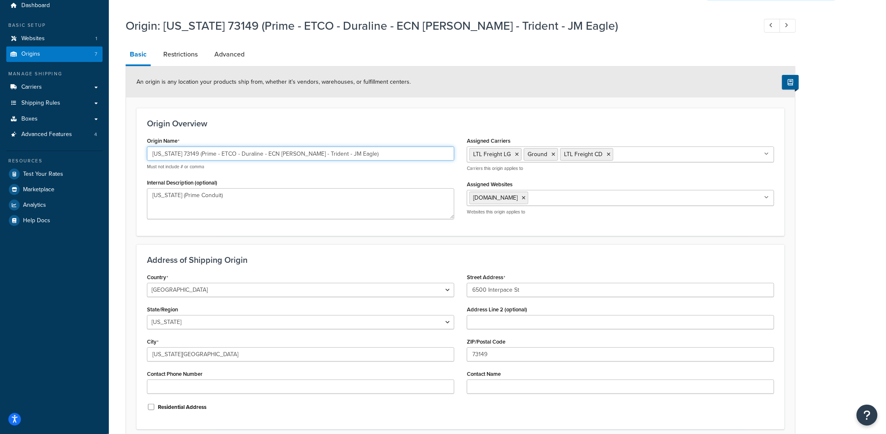
drag, startPoint x: 196, startPoint y: 153, endPoint x: 144, endPoint y: 158, distance: 51.7
click at [144, 158] on div "Origin Name Oklahoma 73149 (Prime - ETCO - Duraline - ECN Korns - Trident - JM …" at bounding box center [301, 180] width 320 height 90
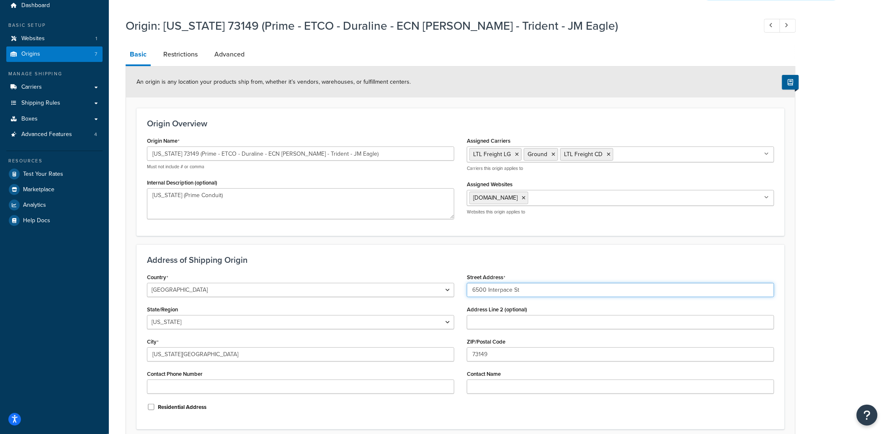
click at [504, 287] on input "6500 Interpace St" at bounding box center [620, 290] width 307 height 14
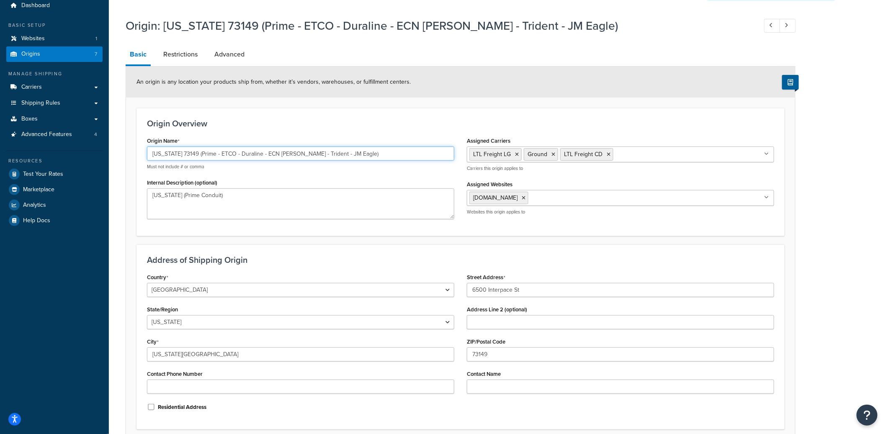
click at [238, 149] on input "Oklahoma 73149 (Prime - ETCO - Duraline - ECN Korns - Trident - JM Eagle)" at bounding box center [300, 154] width 307 height 14
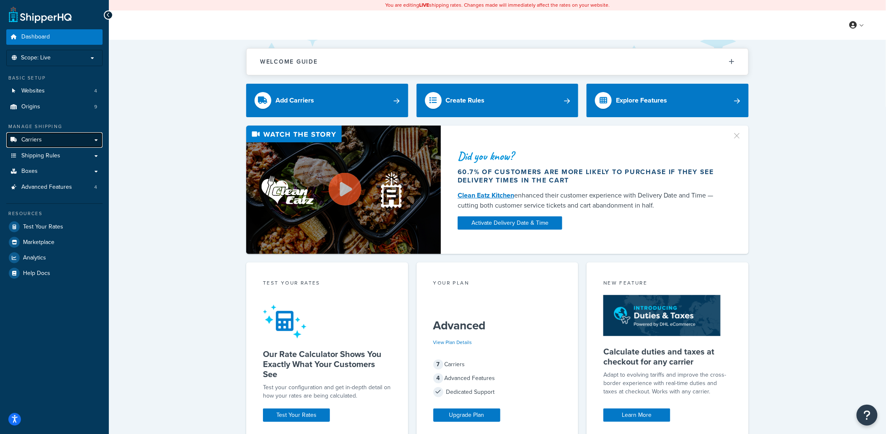
click at [49, 142] on link "Carriers" at bounding box center [54, 140] width 96 height 16
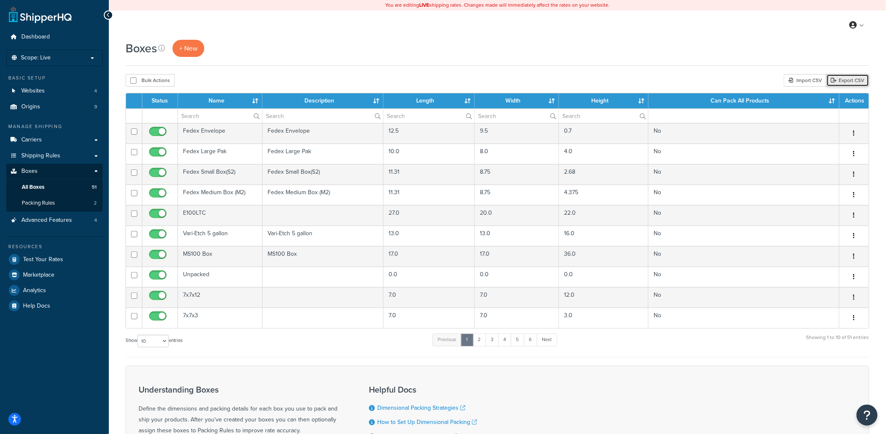
click at [864, 80] on link "Export CSV" at bounding box center [848, 80] width 43 height 13
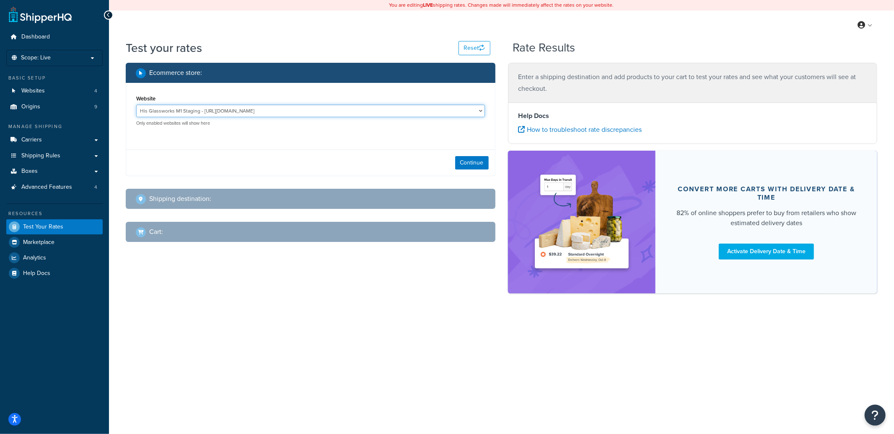
click at [246, 111] on select "His Glassworks M1 Staging - [URL][DOMAIN_NAME] His Glassworks M2 - LIVE - [URL]…" at bounding box center [310, 111] width 349 height 13
select select "8437f3a51fbfd420ad11e70a80ffd468"
click at [136, 105] on select "His Glassworks M1 Staging - [URL][DOMAIN_NAME] His Glassworks M2 - LIVE - [URL]…" at bounding box center [310, 111] width 349 height 13
click at [468, 166] on button "Continue" at bounding box center [472, 162] width 34 height 13
select select "[GEOGRAPHIC_DATA]"
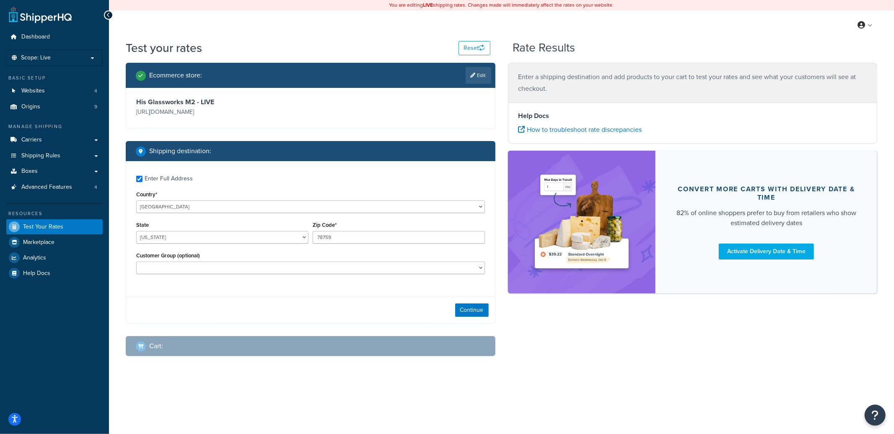
checkbox input "true"
type input "20874-3502"
select select "MD"
select select
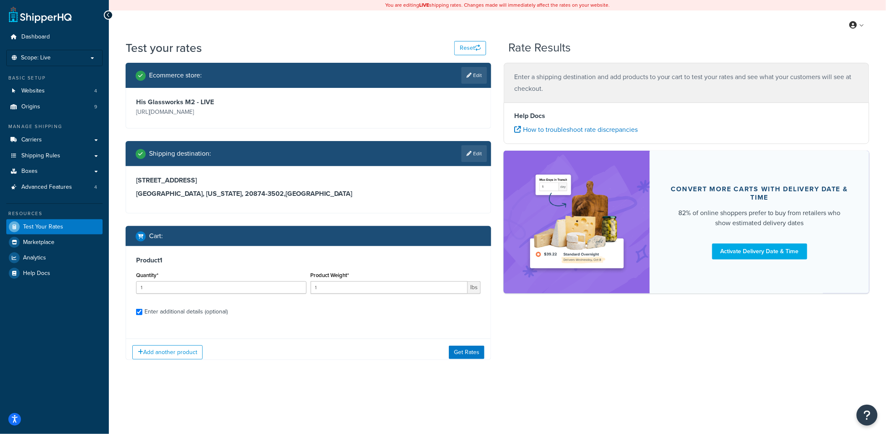
checkbox input "true"
type input "2.200000"
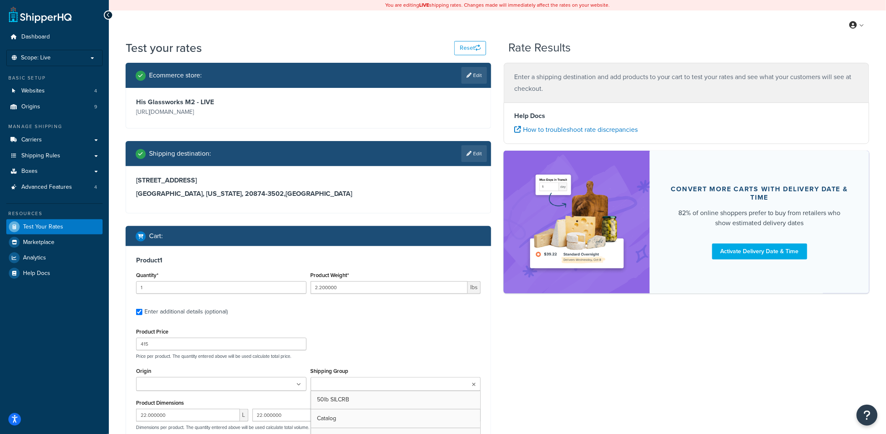
type input "2"
type input "0.300000"
type input "18"
type input "3.000000"
type input "2.000000"
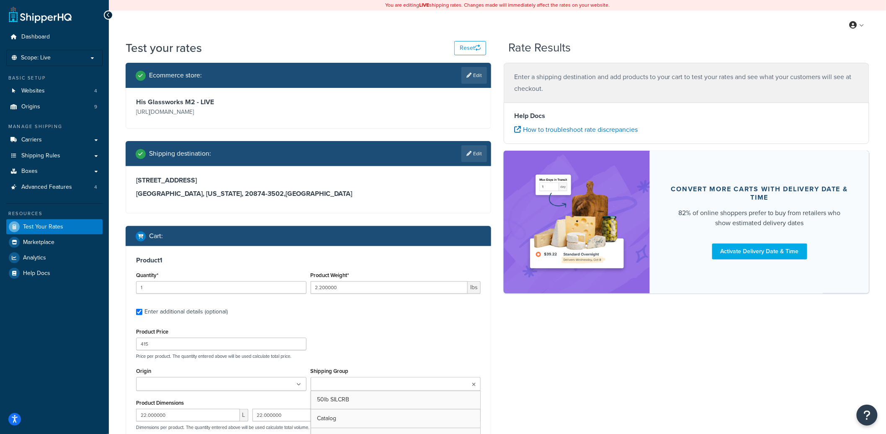
type input "0.500000"
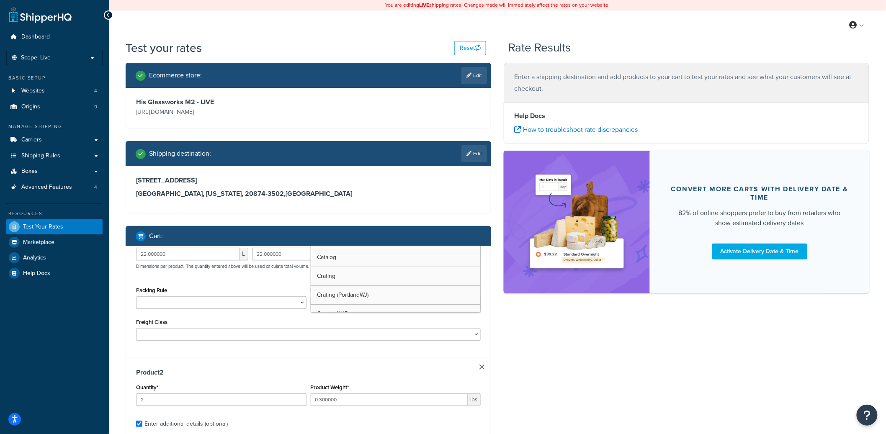
type input "2"
type input "0.100000"
type input "13.25"
type input "2.000000"
type input "3.000000"
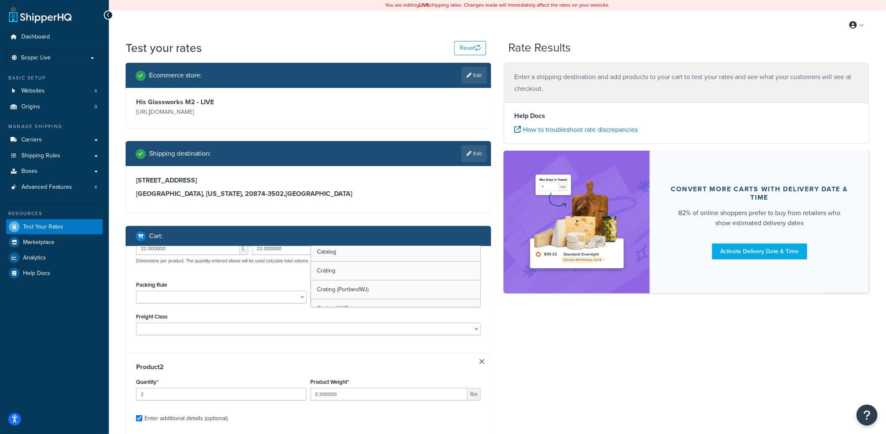
type input "0.500000"
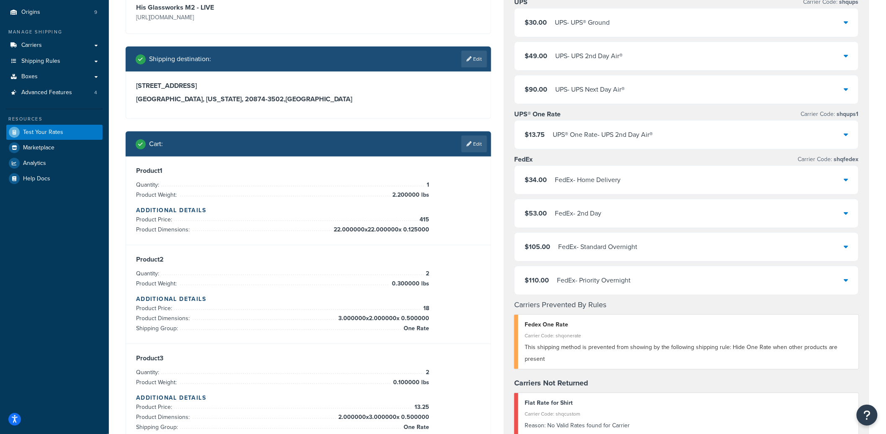
scroll to position [28, 0]
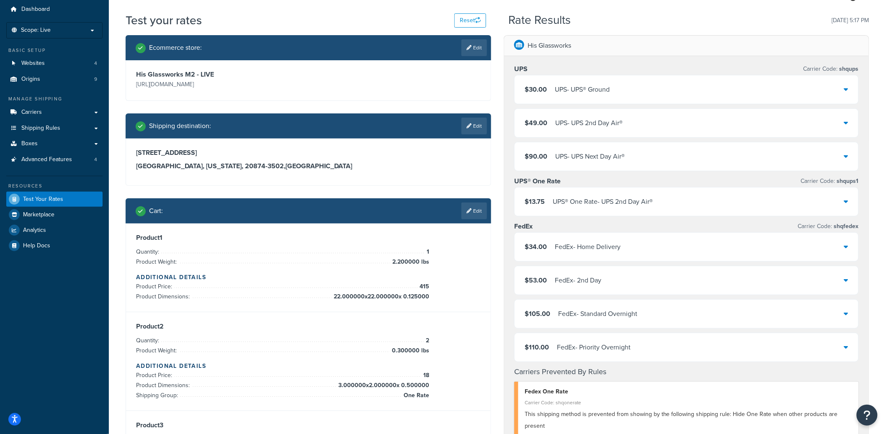
click at [556, 124] on div "UPS - UPS 2nd Day Air®" at bounding box center [589, 123] width 67 height 12
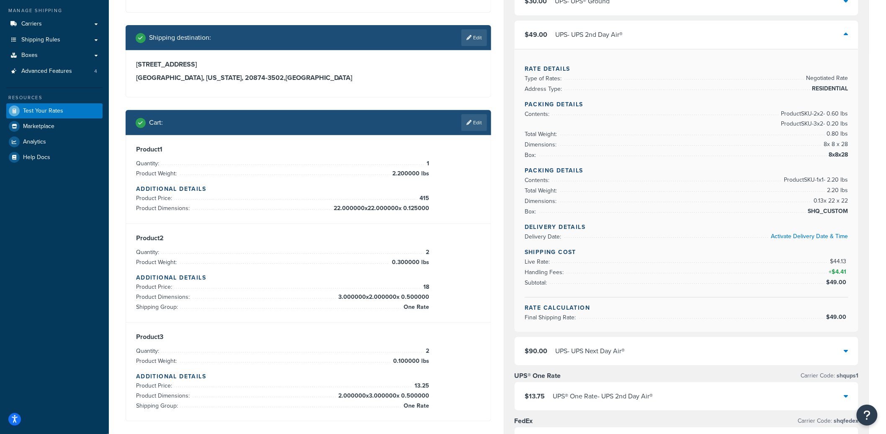
scroll to position [116, 0]
click at [594, 41] on div "UPS - UPS 2nd Day Air®" at bounding box center [589, 35] width 67 height 12
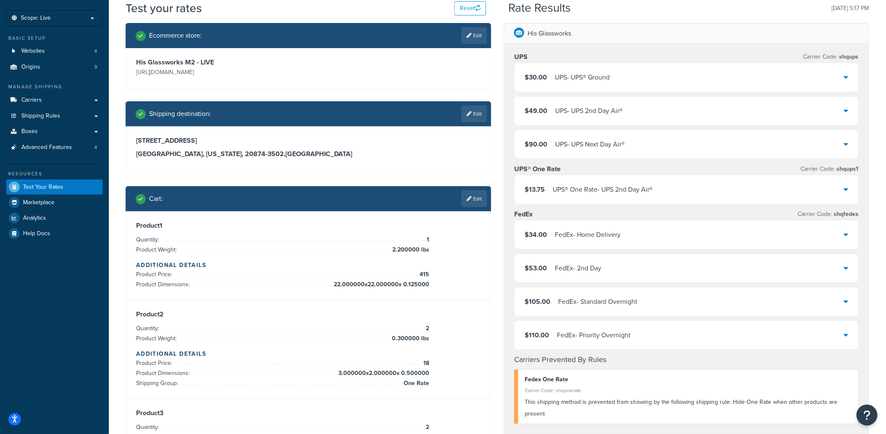
scroll to position [0, 0]
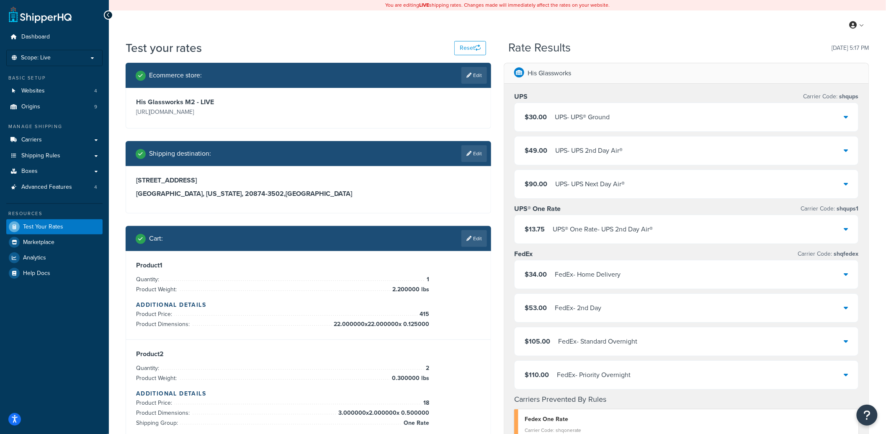
click at [656, 229] on div "$13.75 UPS® One Rate - UPS 2nd Day Air®" at bounding box center [687, 229] width 344 height 28
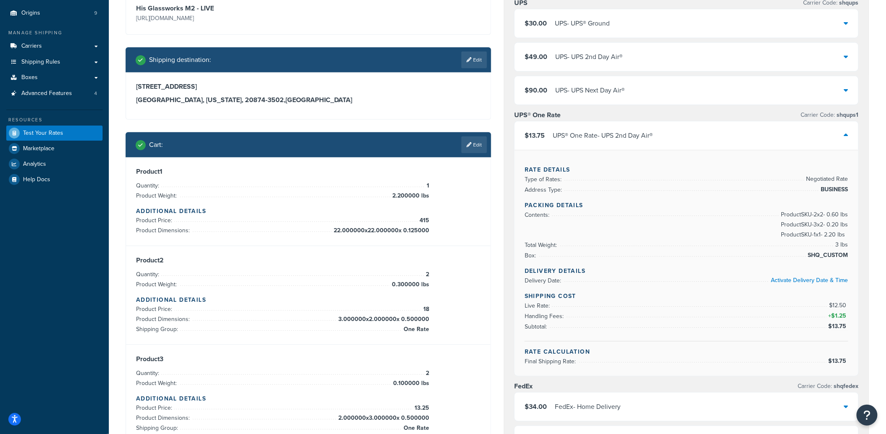
scroll to position [105, 0]
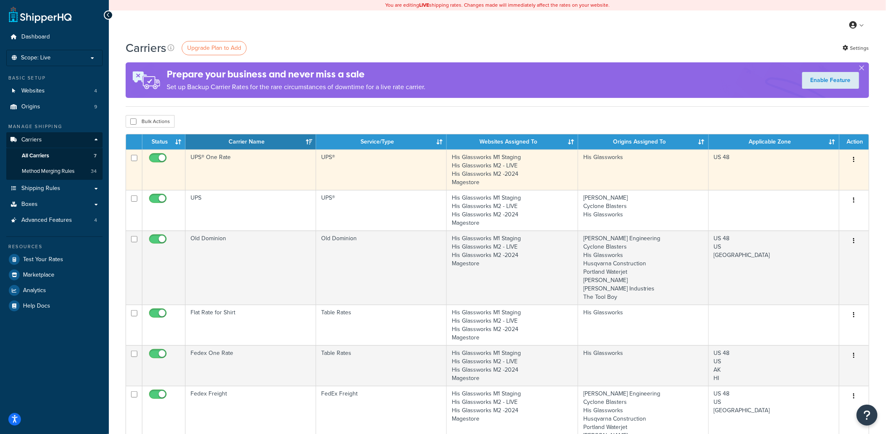
click at [253, 178] on td "UPS® One Rate" at bounding box center [251, 170] width 131 height 41
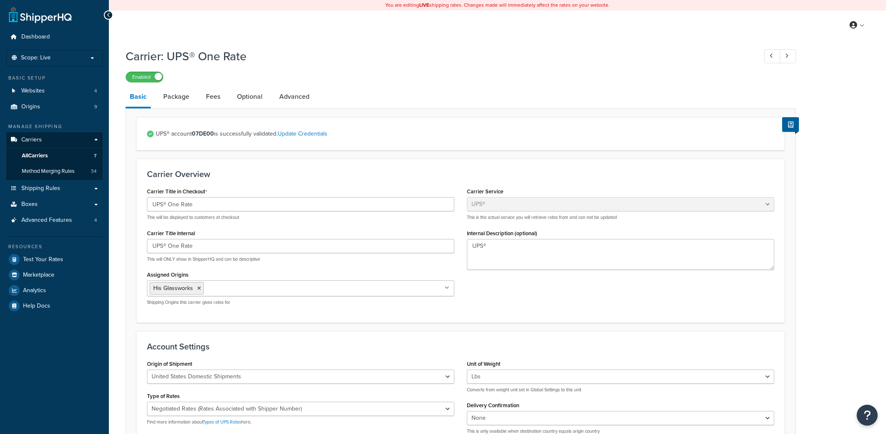
select select "ups"
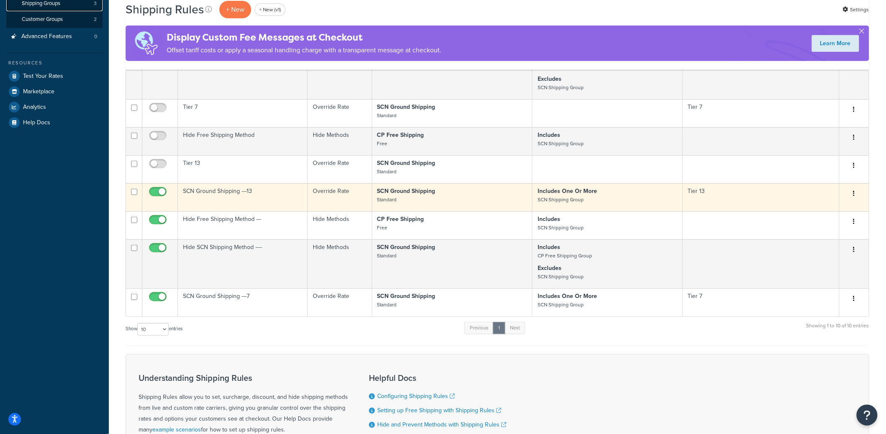
scroll to position [161, 0]
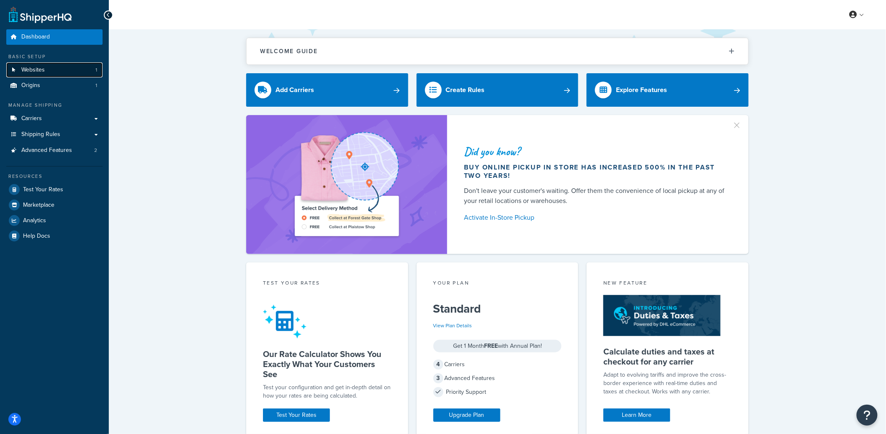
click at [52, 70] on link "Websites 1" at bounding box center [54, 70] width 96 height 16
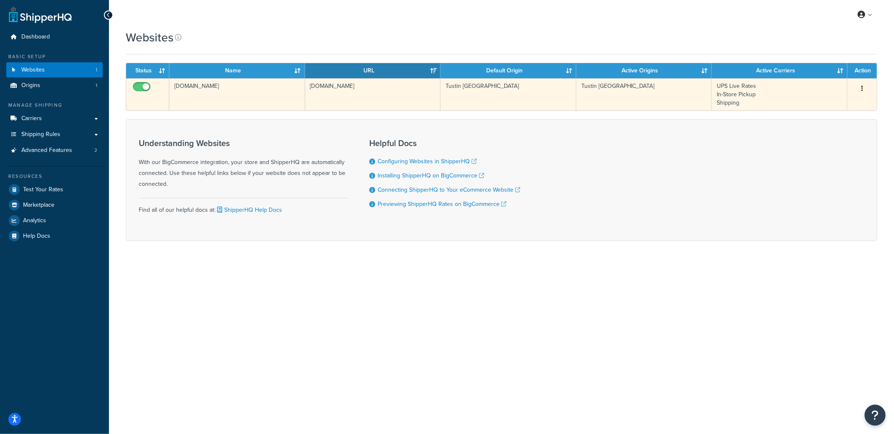
click at [244, 103] on td "[DOMAIN_NAME]" at bounding box center [237, 94] width 136 height 32
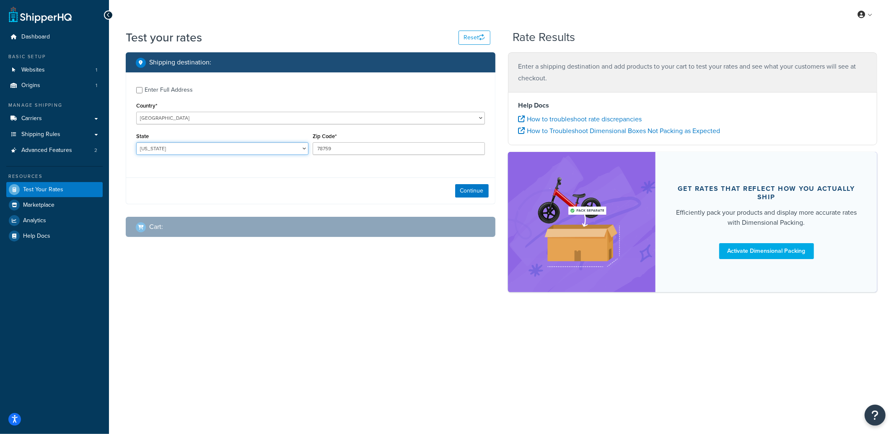
click at [158, 150] on select "Alabama Alaska American Samoa Arizona Arkansas Armed Forces Americas Armed Forc…" at bounding box center [222, 148] width 172 height 13
select select "HI"
type input "96707"
click at [474, 188] on button "Continue" at bounding box center [472, 190] width 34 height 13
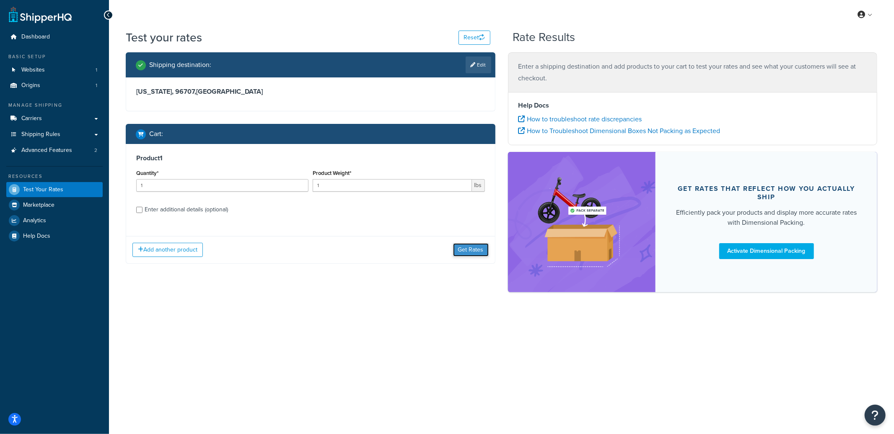
click at [470, 247] on button "Get Rates" at bounding box center [471, 249] width 36 height 13
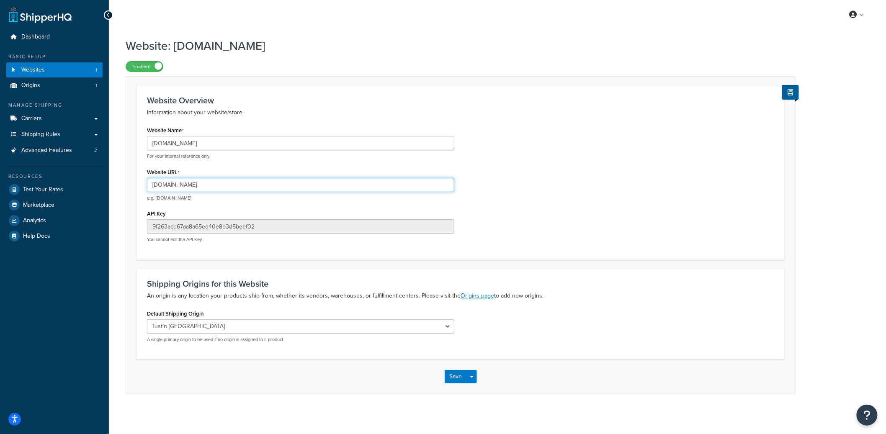
drag, startPoint x: 240, startPoint y: 188, endPoint x: 120, endPoint y: 186, distance: 119.8
click at [120, 186] on div "Website: Sleekhair.com Enabled Website Overview Information about your website/…" at bounding box center [498, 225] width 778 height 382
click at [199, 182] on input "sleekhair.mybigcommerce.com" at bounding box center [300, 185] width 307 height 14
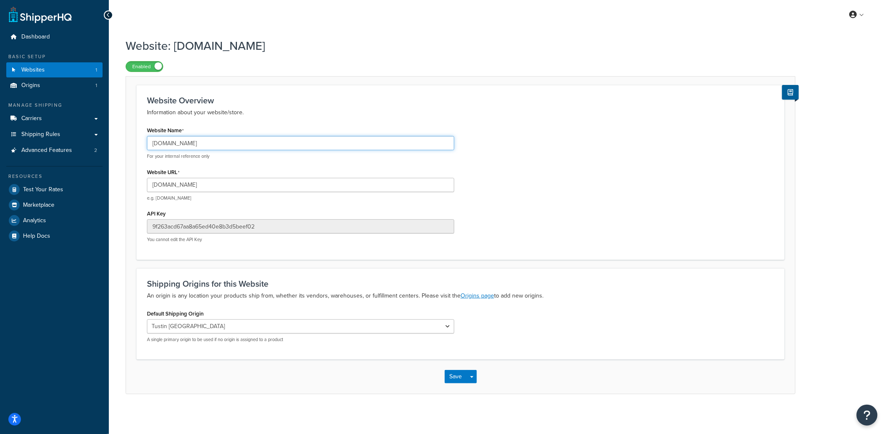
click at [178, 142] on input "Sleekhair.com" at bounding box center [300, 143] width 307 height 14
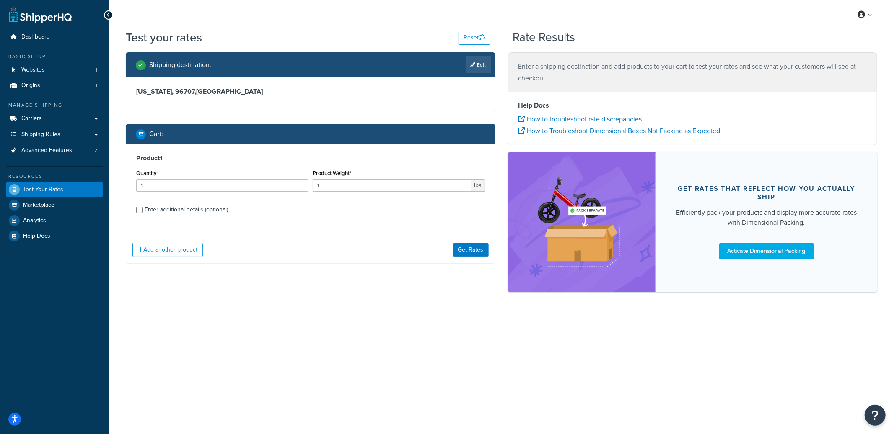
select select "[GEOGRAPHIC_DATA]"
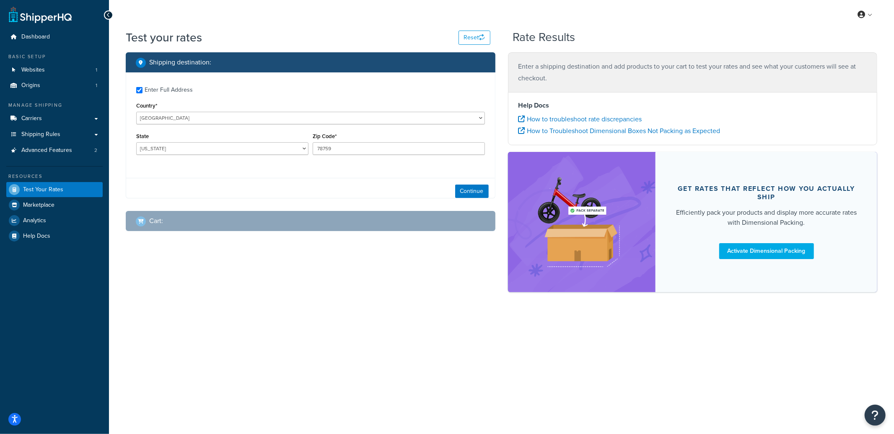
checkbox input "true"
type input "96707"
select select "HI"
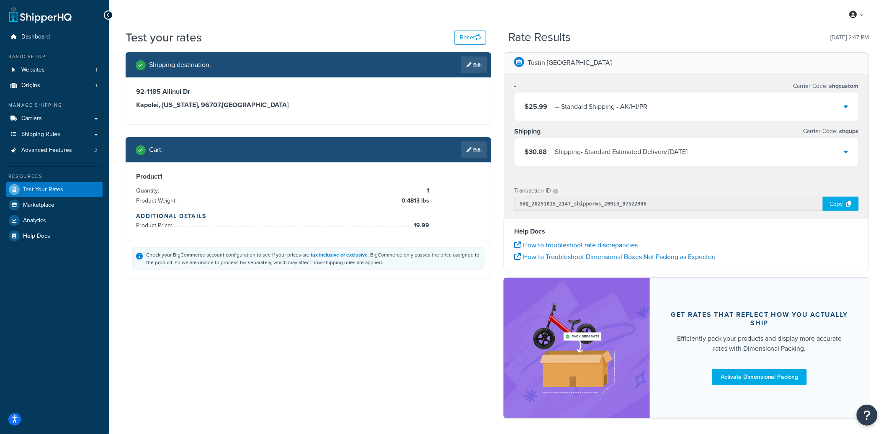
click at [847, 85] on span "shqcustom" at bounding box center [843, 86] width 31 height 9
click at [848, 85] on span "shqcustom" at bounding box center [843, 86] width 31 height 9
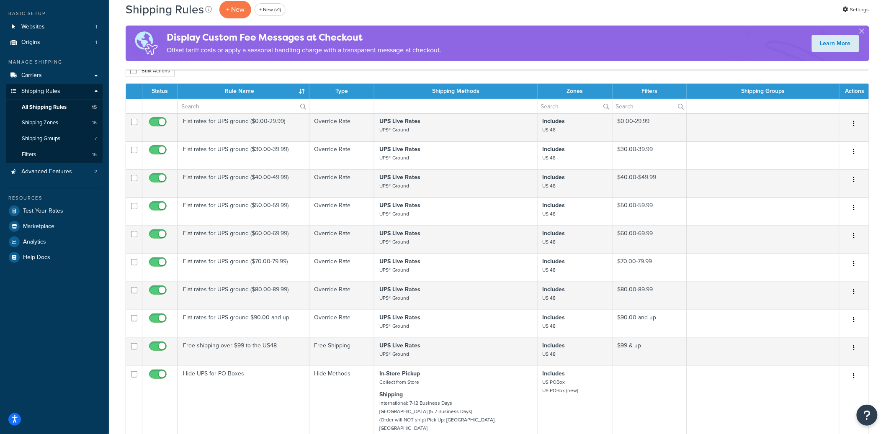
scroll to position [142, 0]
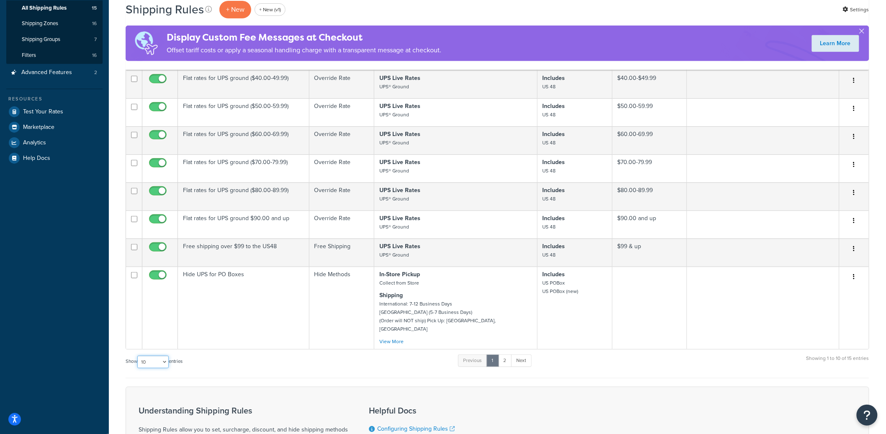
click at [163, 357] on select "10 15 25 50 100 1000" at bounding box center [152, 362] width 31 height 13
select select "15"
click at [138, 356] on select "10 15 25 50 100 1000" at bounding box center [152, 362] width 31 height 13
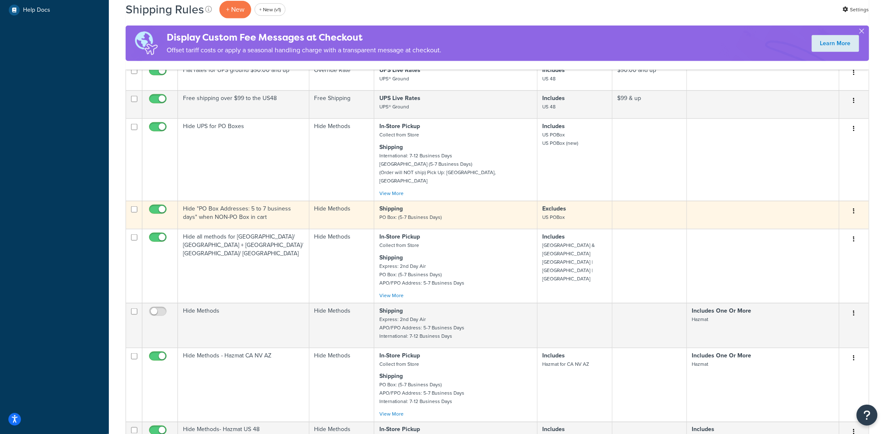
scroll to position [289, 0]
